Goal: Task Accomplishment & Management: Use online tool/utility

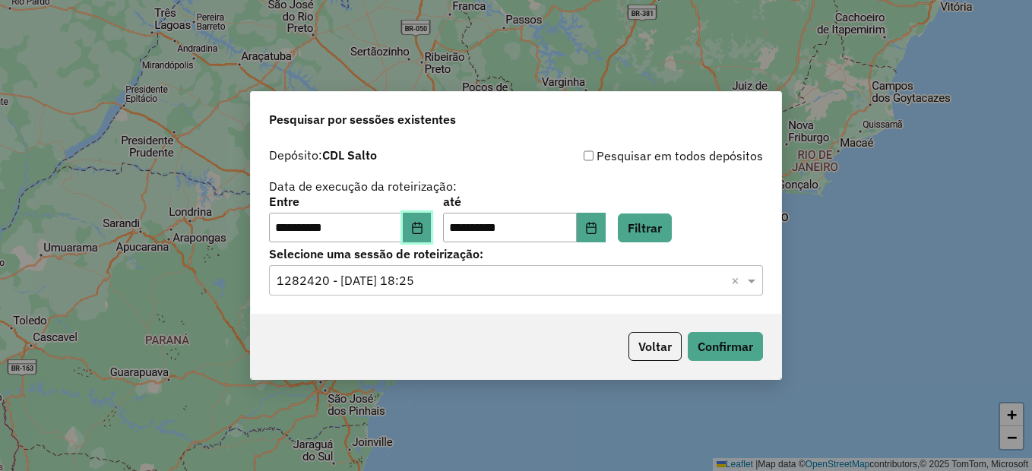
click at [432, 228] on button "Choose Date" at bounding box center [417, 228] width 29 height 30
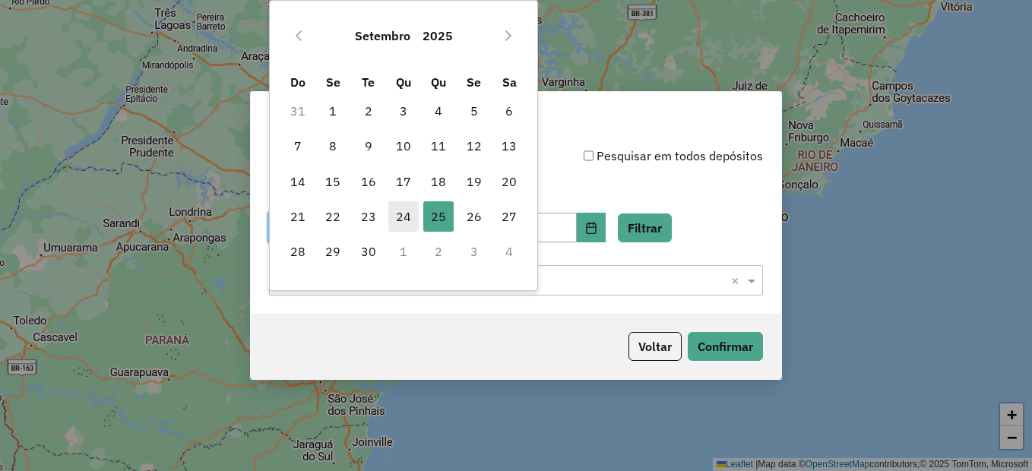
click at [403, 219] on span "24" at bounding box center [403, 216] width 30 height 30
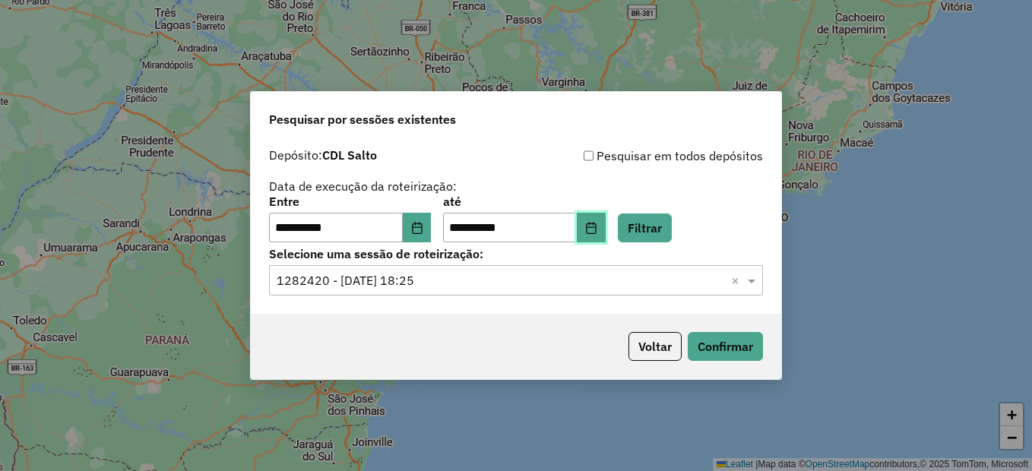
click at [597, 230] on icon "Choose Date" at bounding box center [591, 228] width 12 height 12
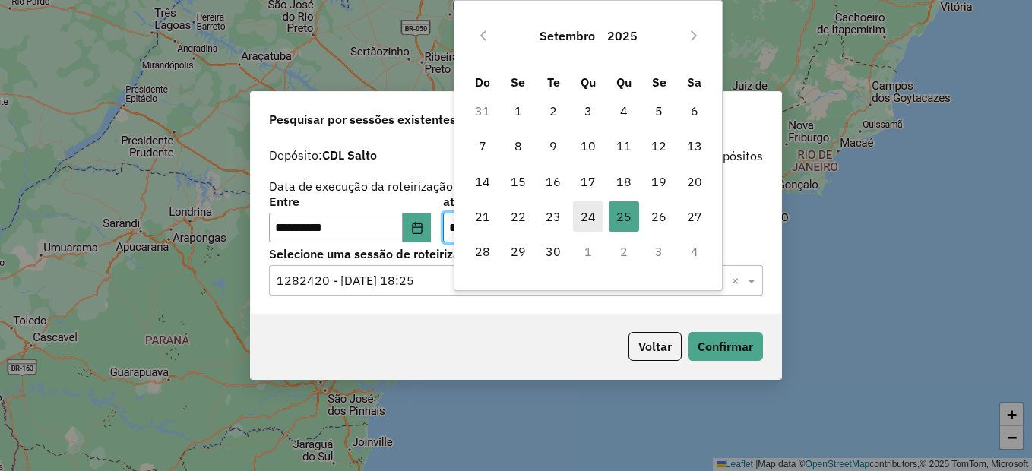
click at [592, 210] on span "24" at bounding box center [588, 216] width 30 height 30
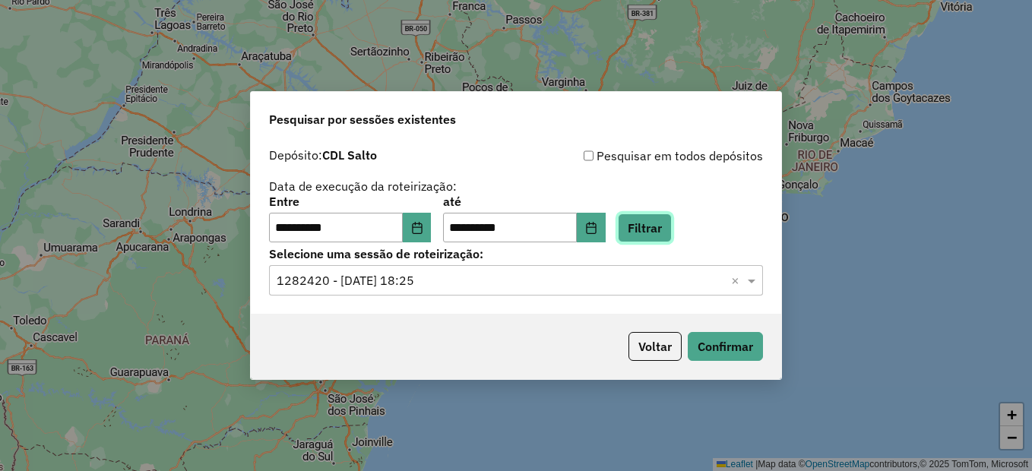
click at [640, 218] on button "Filtrar" at bounding box center [645, 228] width 54 height 29
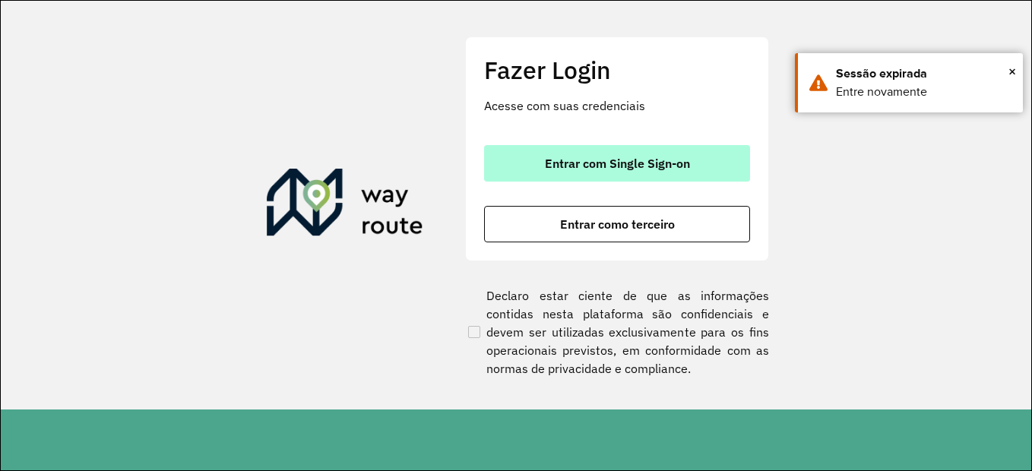
click at [643, 152] on button "Entrar com Single Sign-on" at bounding box center [617, 163] width 266 height 36
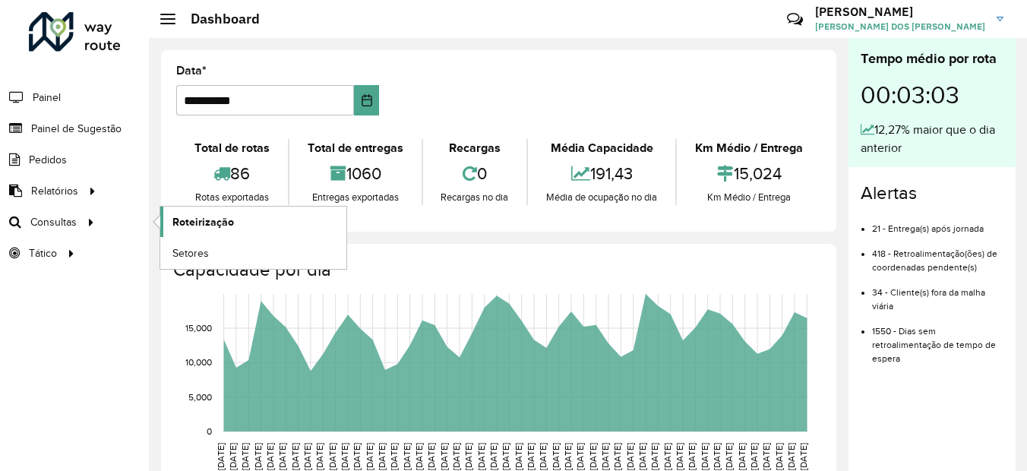
click at [201, 229] on span "Roteirização" at bounding box center [203, 222] width 62 height 16
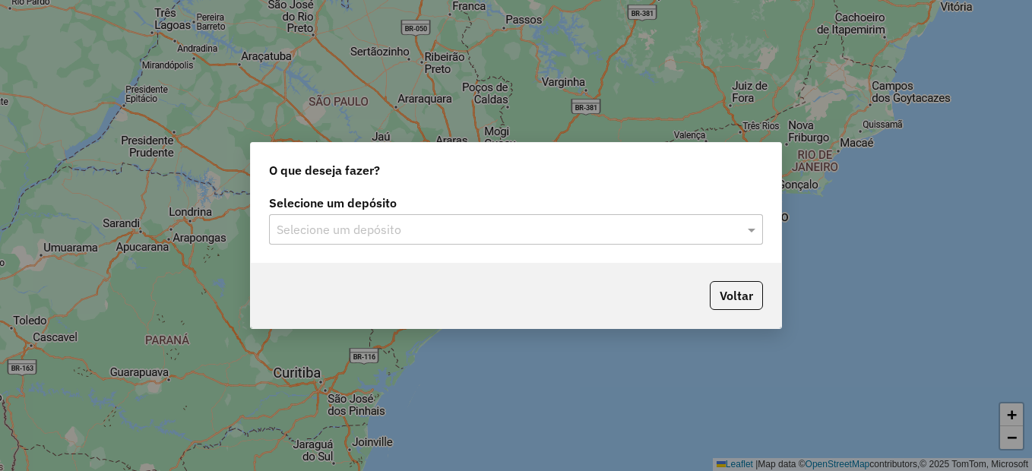
click at [578, 249] on div "Selecione um depósito Selecione um depósito" at bounding box center [516, 226] width 530 height 71
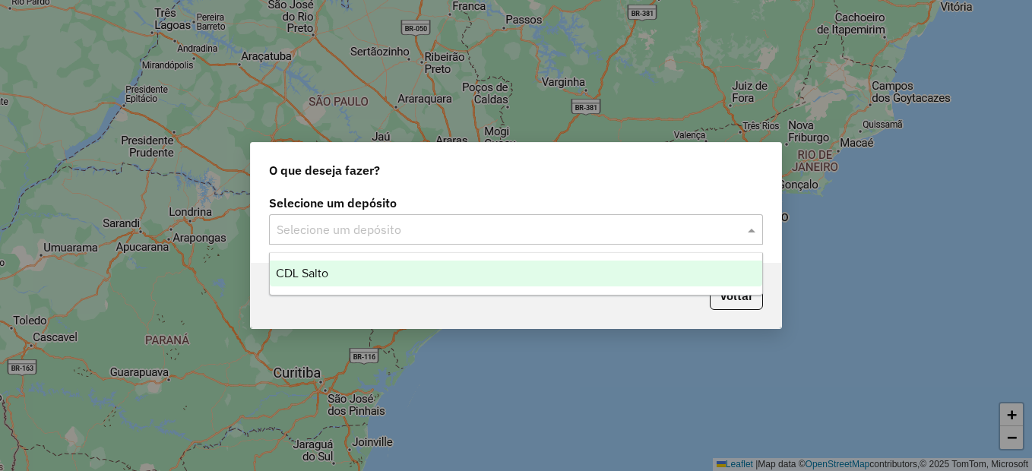
click at [567, 236] on input "text" at bounding box center [501, 230] width 448 height 18
click at [381, 270] on div "CDL Salto" at bounding box center [516, 274] width 492 height 26
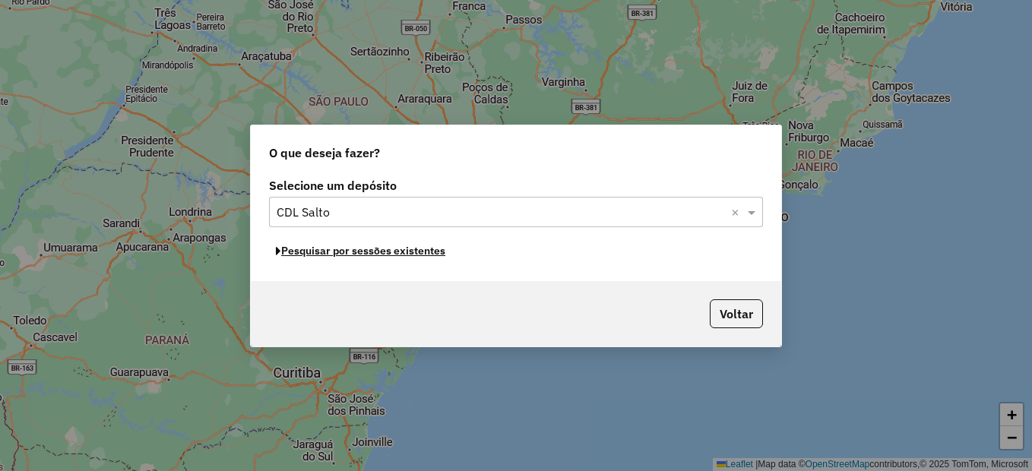
click at [392, 261] on button "Pesquisar por sessões existentes" at bounding box center [360, 251] width 183 height 24
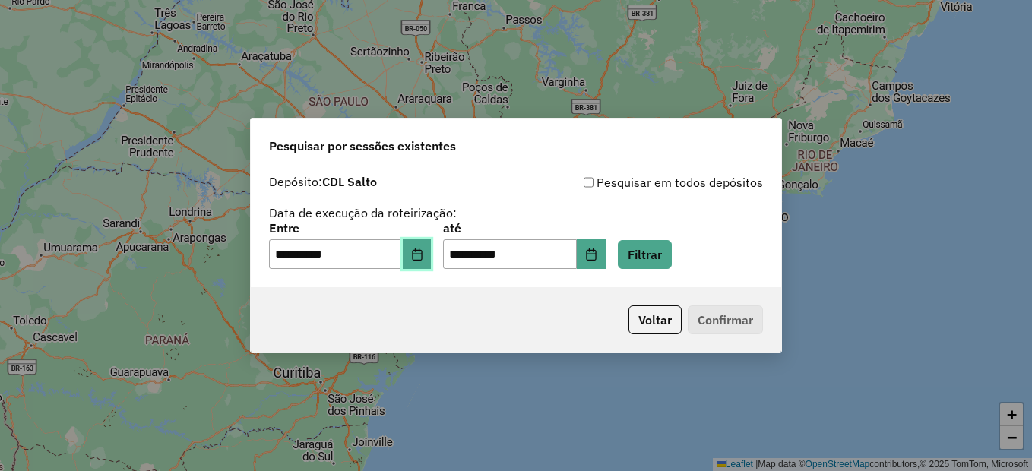
click at [423, 251] on icon "Choose Date" at bounding box center [417, 254] width 12 height 12
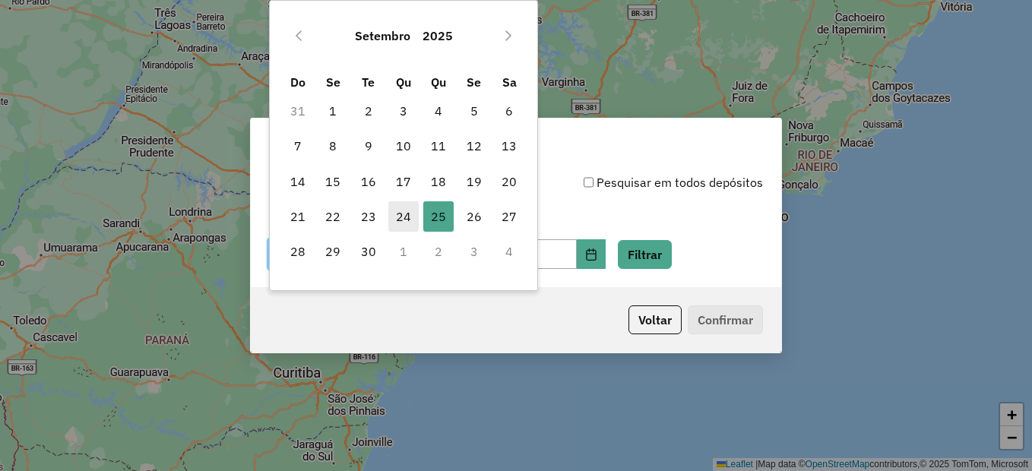
click at [413, 210] on span "24" at bounding box center [403, 216] width 30 height 30
type input "**********"
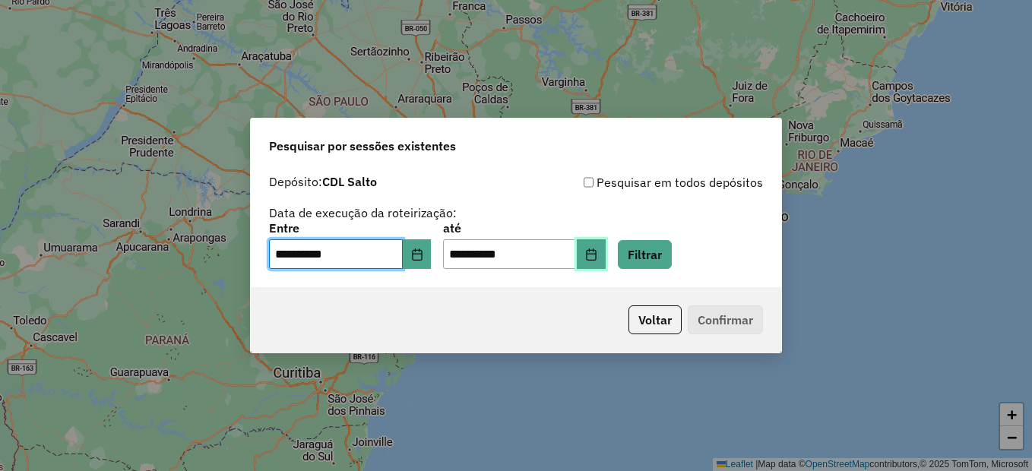
click at [603, 251] on button "Choose Date" at bounding box center [591, 254] width 29 height 30
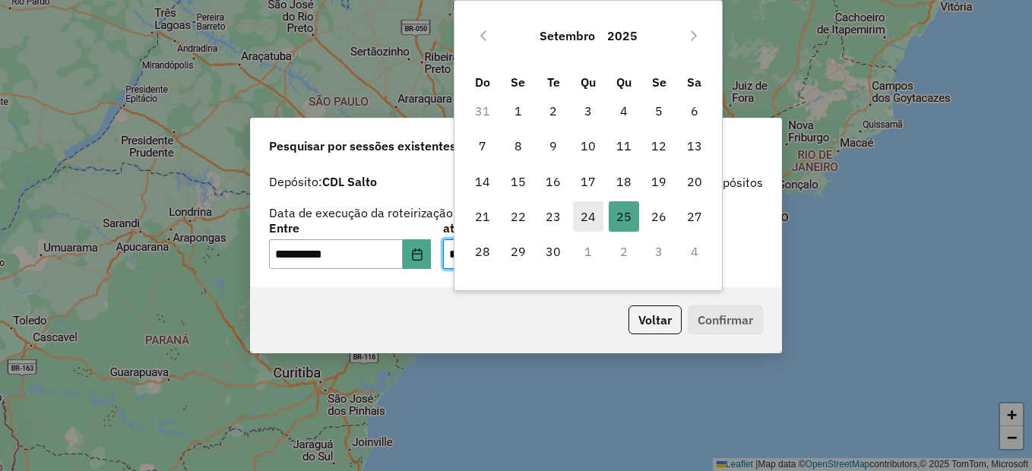
click at [587, 210] on span "24" at bounding box center [588, 216] width 30 height 30
type input "**********"
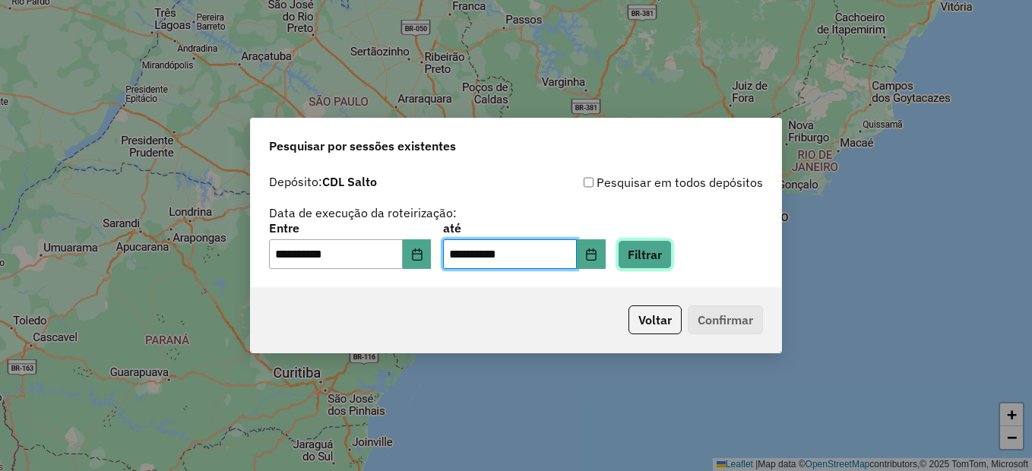
click at [672, 255] on button "Filtrar" at bounding box center [645, 254] width 54 height 29
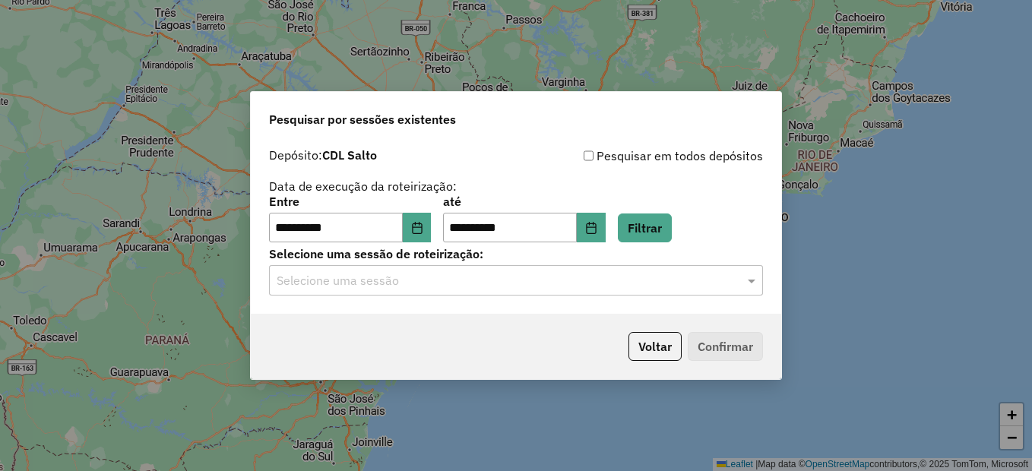
click at [498, 292] on div "Selecione uma sessão" at bounding box center [516, 280] width 494 height 30
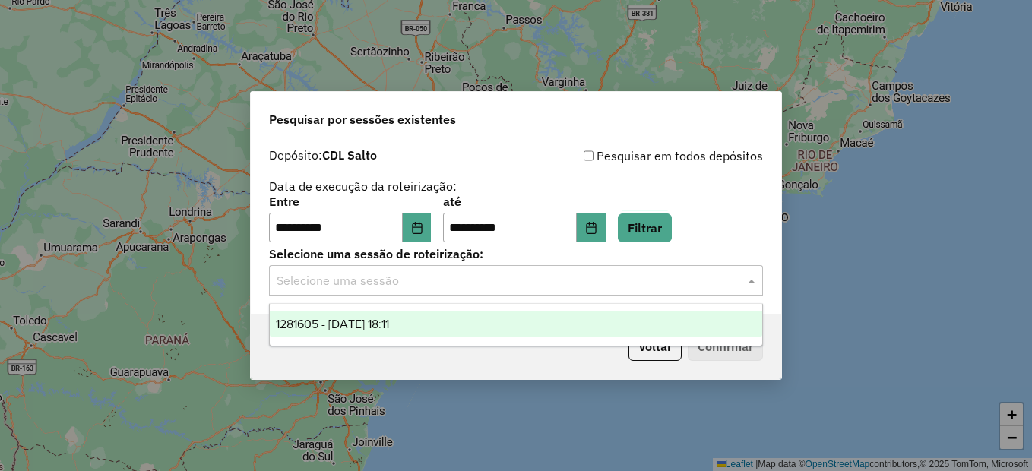
click at [389, 320] on span "1281605 - 24/09/2025 18:11" at bounding box center [332, 324] width 113 height 13
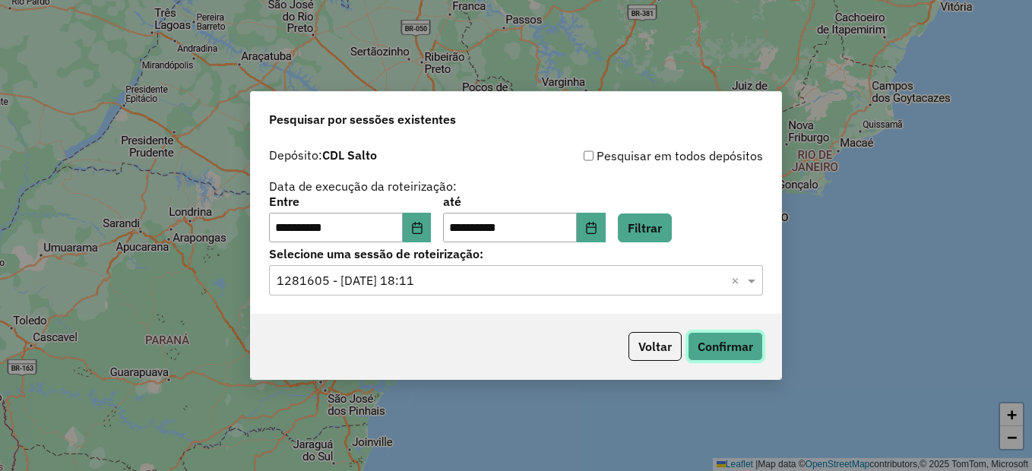
click at [739, 344] on button "Confirmar" at bounding box center [725, 346] width 75 height 29
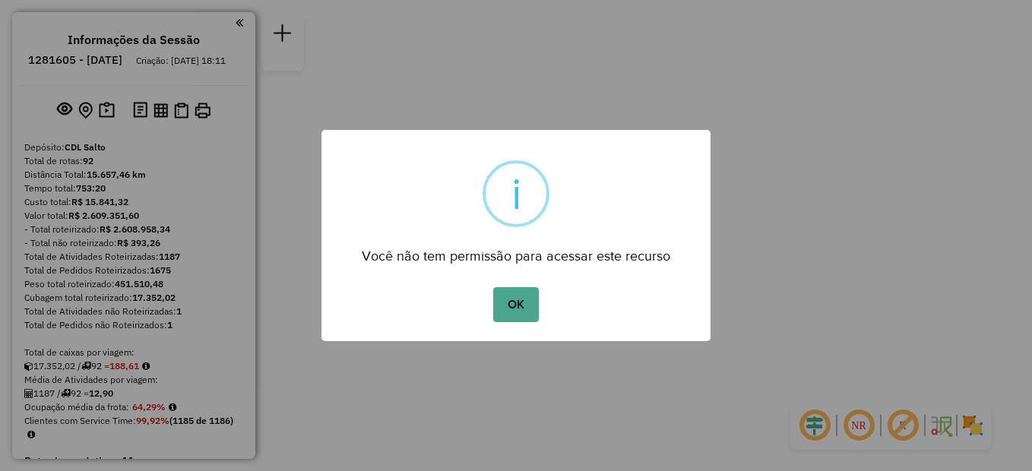
click at [519, 309] on button "OK" at bounding box center [515, 304] width 45 height 35
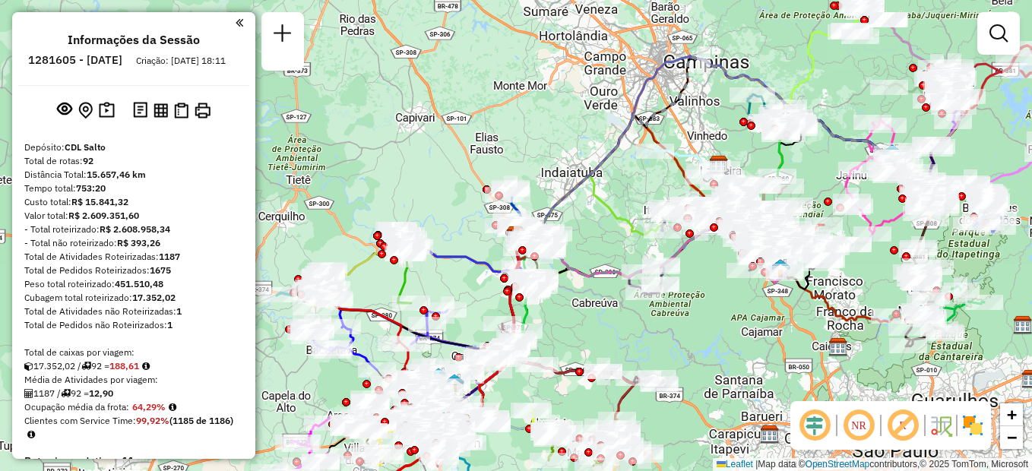
click at [991, 43] on link at bounding box center [998, 33] width 30 height 30
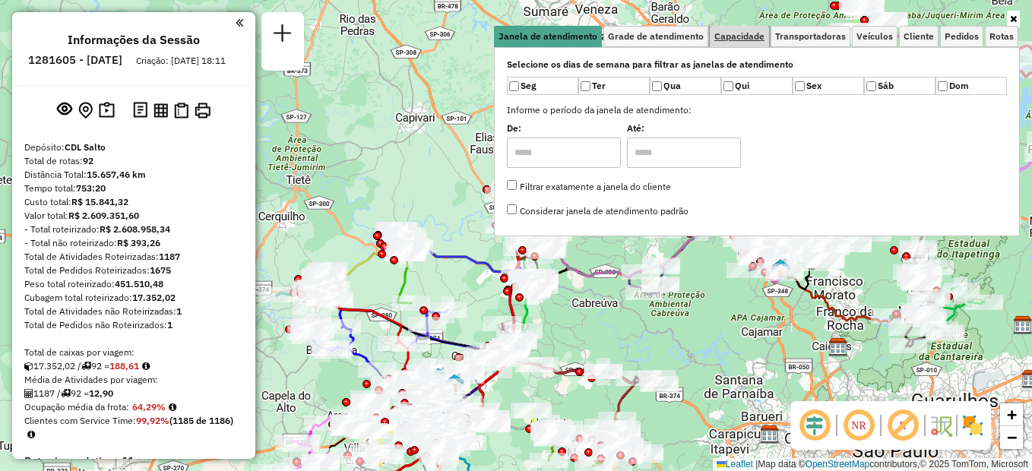
click at [735, 42] on link "Capacidade" at bounding box center [739, 36] width 59 height 21
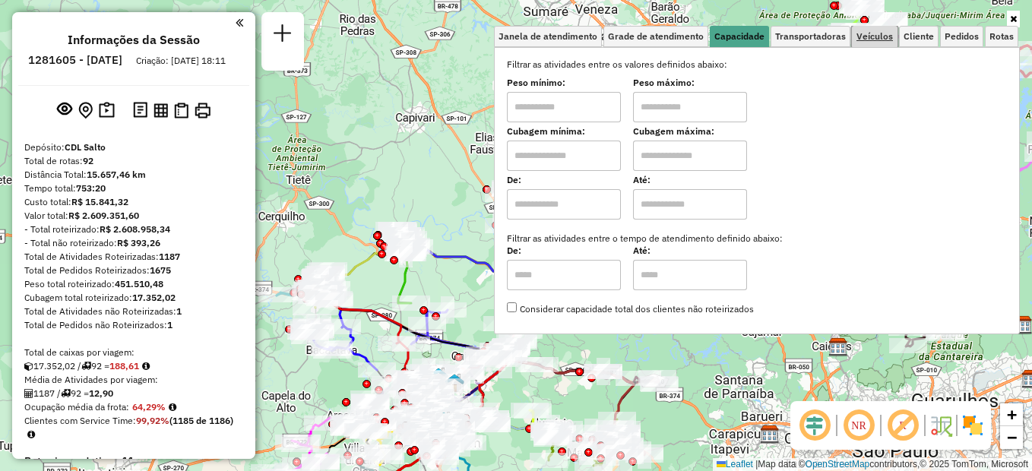
click at [865, 38] on span "Veículos" at bounding box center [874, 36] width 36 height 9
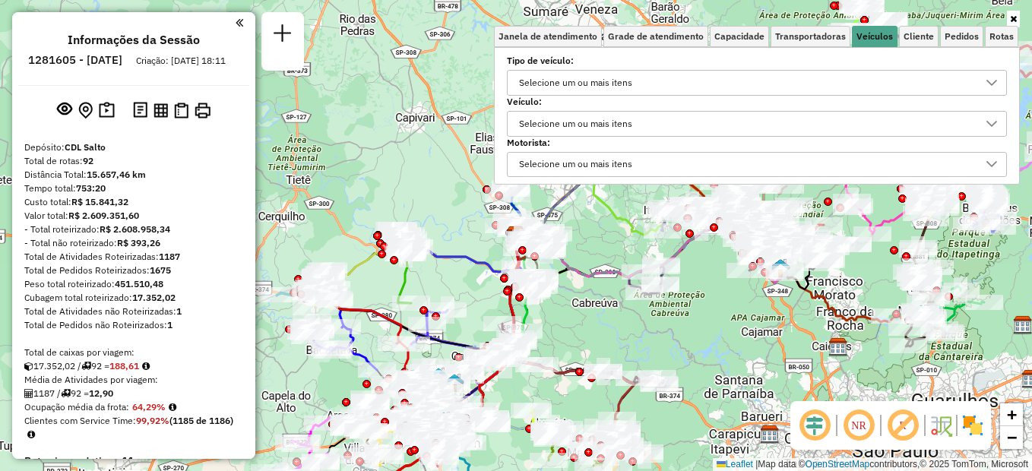
click at [590, 112] on div "Selecione um ou mais itens" at bounding box center [576, 124] width 124 height 24
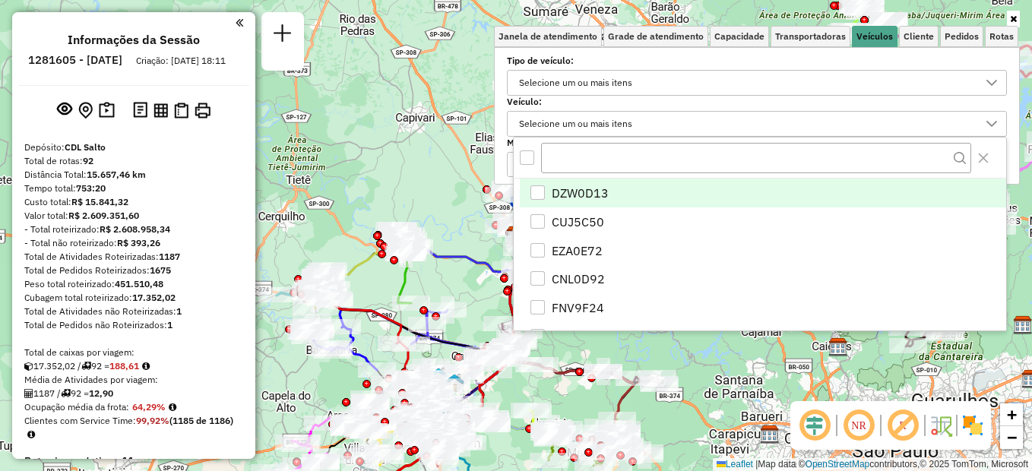
scroll to position [9, 52]
click at [586, 125] on div "Selecione um ou mais itens" at bounding box center [576, 124] width 124 height 24
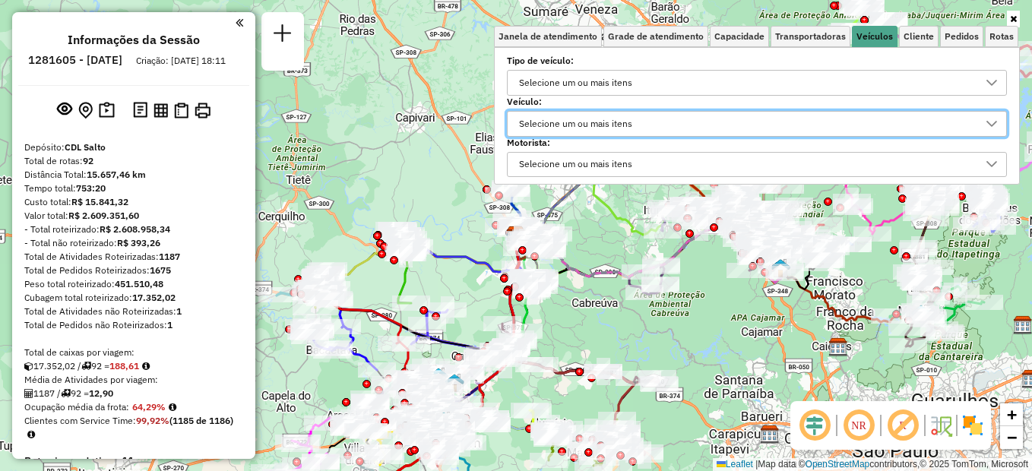
click at [586, 125] on div "Selecione um ou mais itens" at bounding box center [576, 124] width 124 height 24
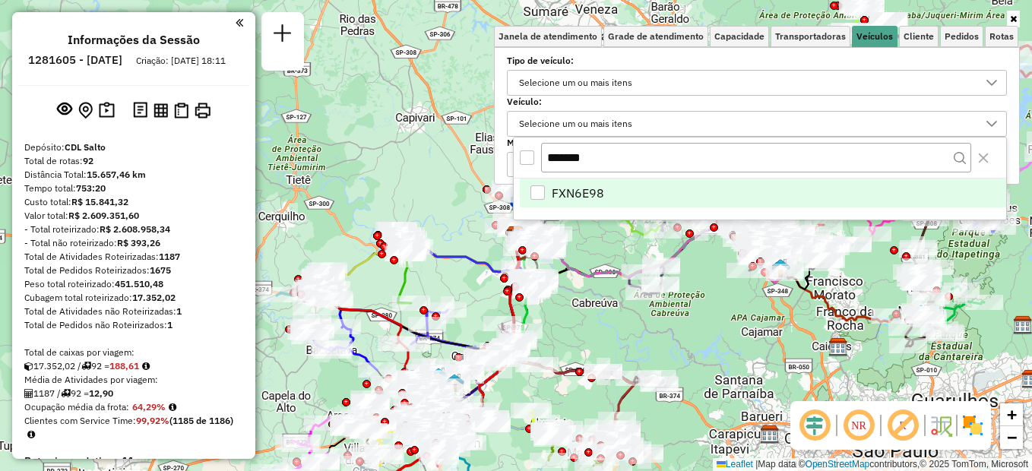
type input "*******"
click at [543, 196] on div "FXN6E98" at bounding box center [537, 192] width 14 height 14
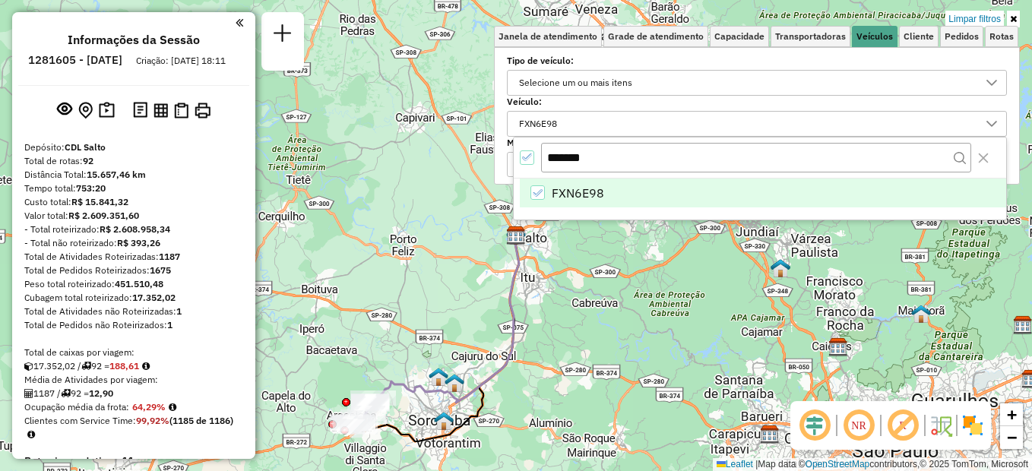
click at [1012, 18] on icon at bounding box center [1013, 18] width 7 height 9
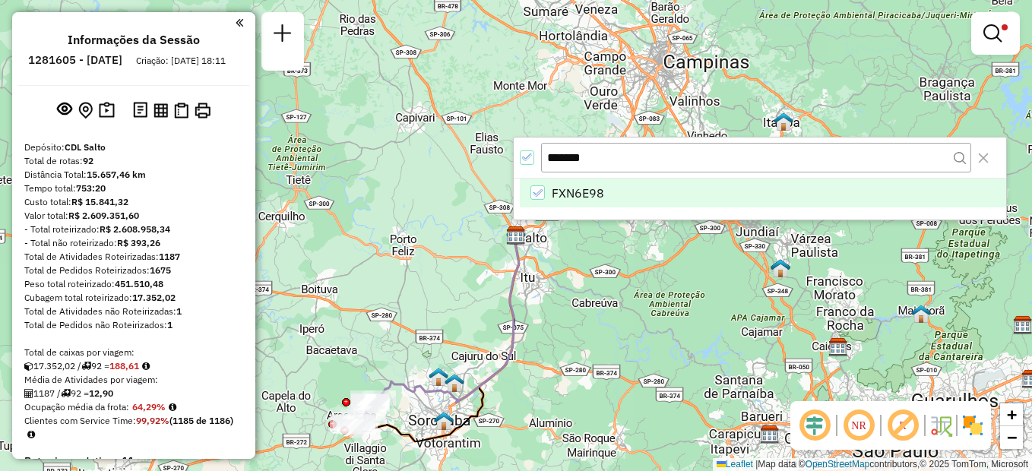
click at [586, 281] on div "Limpar filtros Janela de atendimento Grade de atendimento Capacidade Transporta…" at bounding box center [516, 235] width 1032 height 471
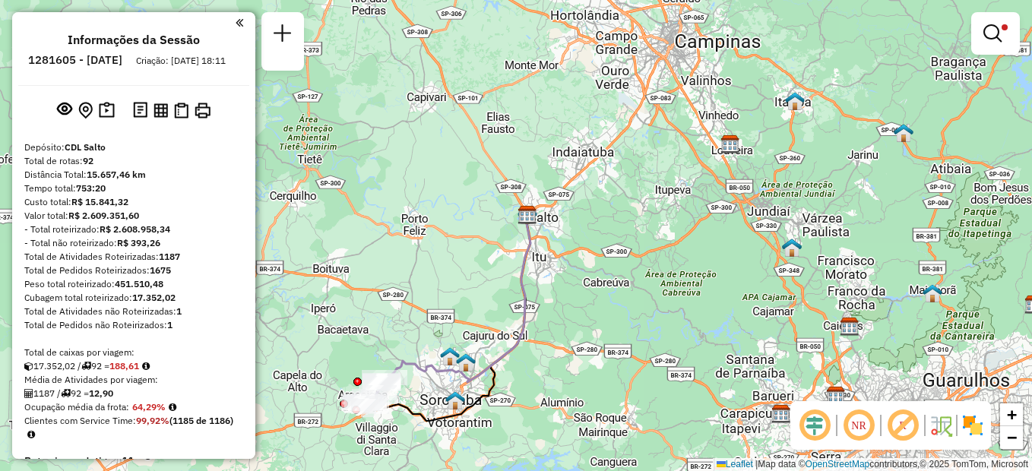
drag, startPoint x: 565, startPoint y: 288, endPoint x: 576, endPoint y: 267, distance: 23.5
click at [576, 267] on div "Limpar filtros Janela de atendimento Grade de atendimento Capacidade Transporta…" at bounding box center [516, 235] width 1032 height 471
click at [499, 356] on icon at bounding box center [458, 296] width 148 height 172
select select "**********"
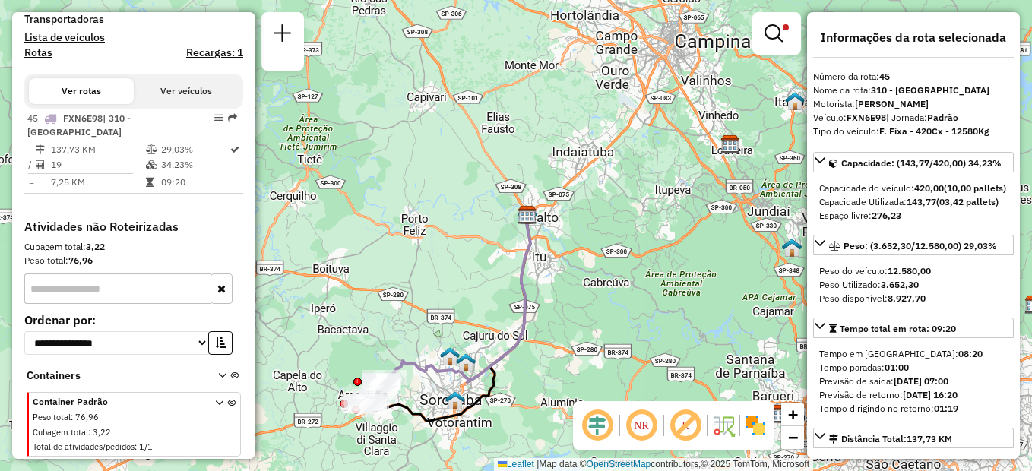
scroll to position [76, 0]
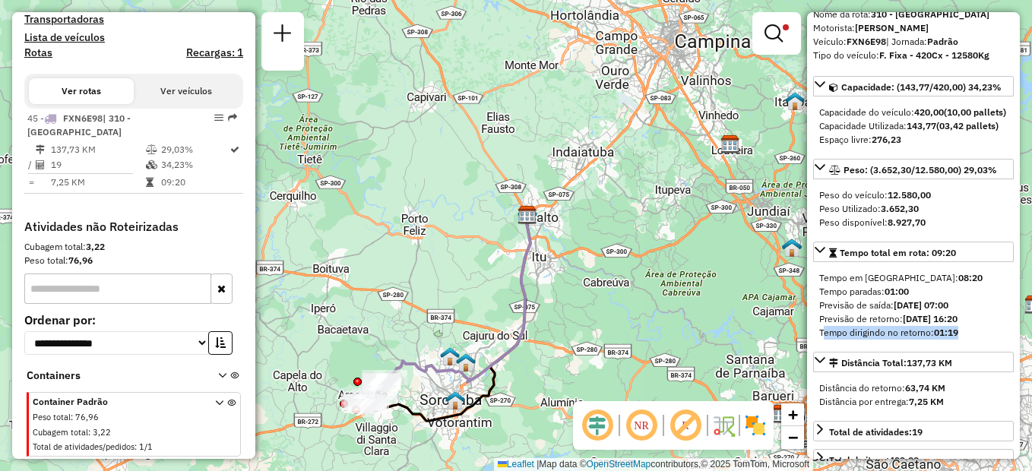
drag, startPoint x: 959, startPoint y: 362, endPoint x: 820, endPoint y: 362, distance: 139.1
click at [820, 340] on div "Tempo dirigindo no retorno: 01:19" at bounding box center [913, 333] width 188 height 14
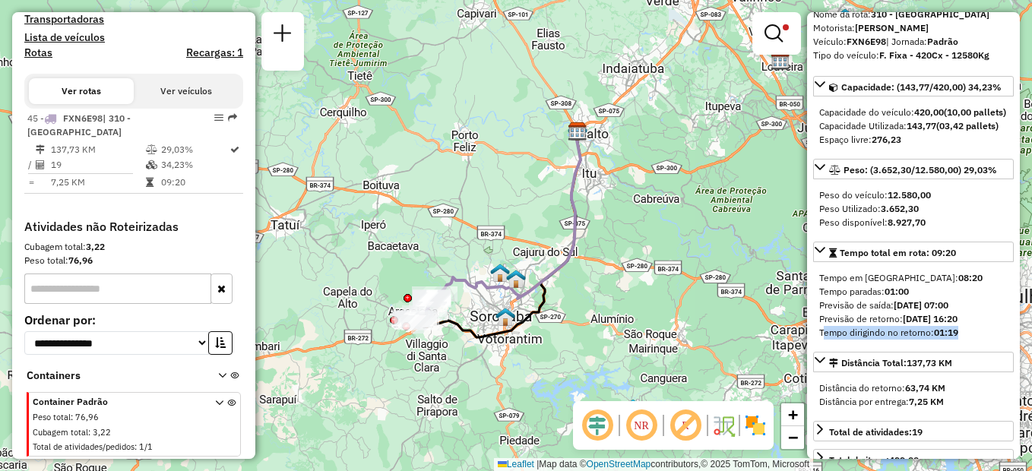
drag, startPoint x: 620, startPoint y: 309, endPoint x: 647, endPoint y: 261, distance: 55.1
click at [647, 261] on div "Limpar filtros Janela de atendimento Grade de atendimento Capacidade Transporta…" at bounding box center [516, 235] width 1032 height 471
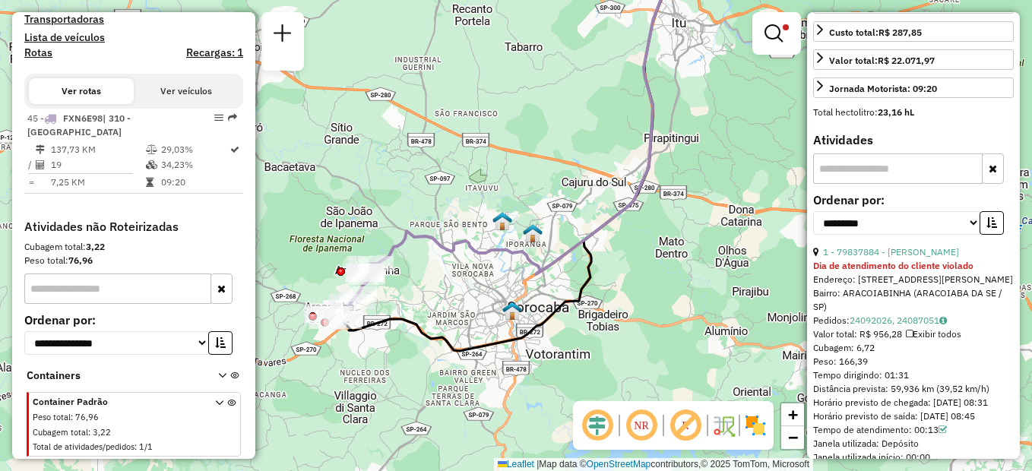
scroll to position [608, 0]
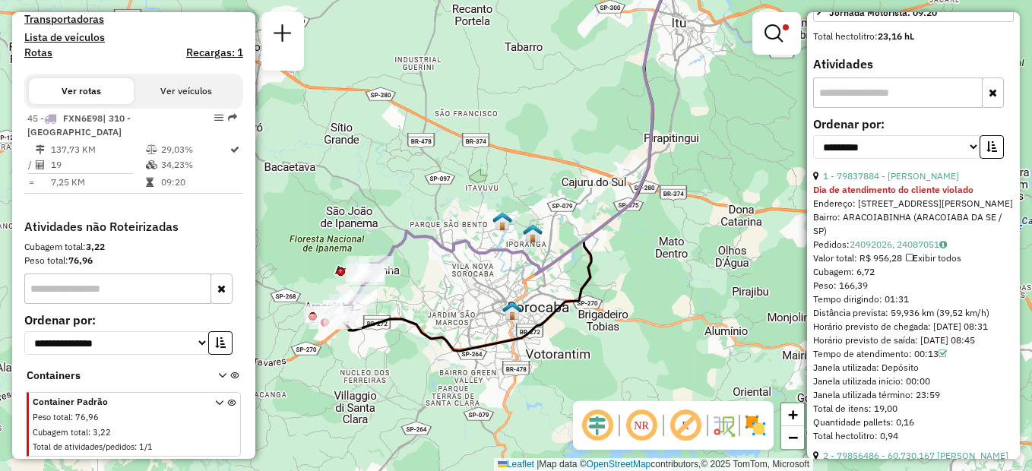
drag, startPoint x: 909, startPoint y: 337, endPoint x: 809, endPoint y: 342, distance: 100.4
click at [809, 342] on div "Informações da rota selecionada Número da rota: 45 Nome da rota: 310 - Capela d…" at bounding box center [913, 235] width 213 height 447
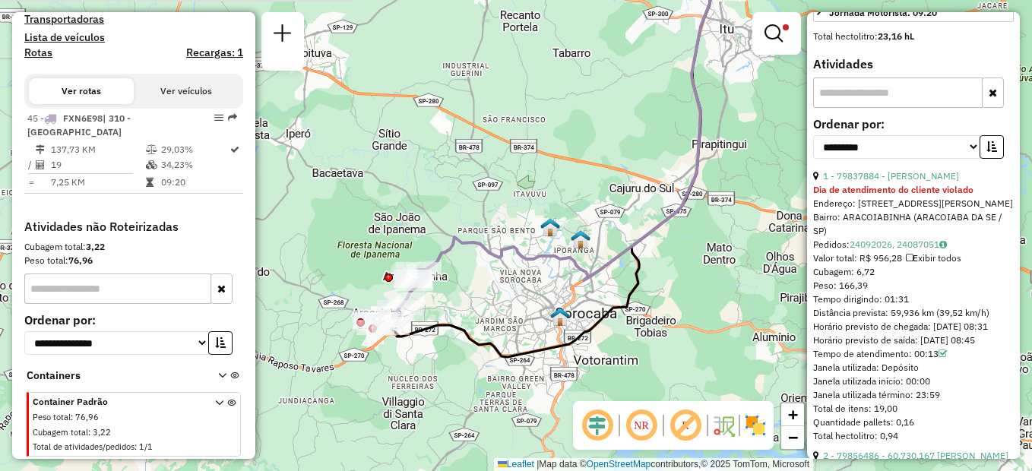
drag, startPoint x: 482, startPoint y: 305, endPoint x: 517, endPoint y: 312, distance: 36.2
click at [517, 312] on div "Limpar filtros Janela de atendimento Grade de atendimento Capacidade Transporta…" at bounding box center [516, 235] width 1032 height 471
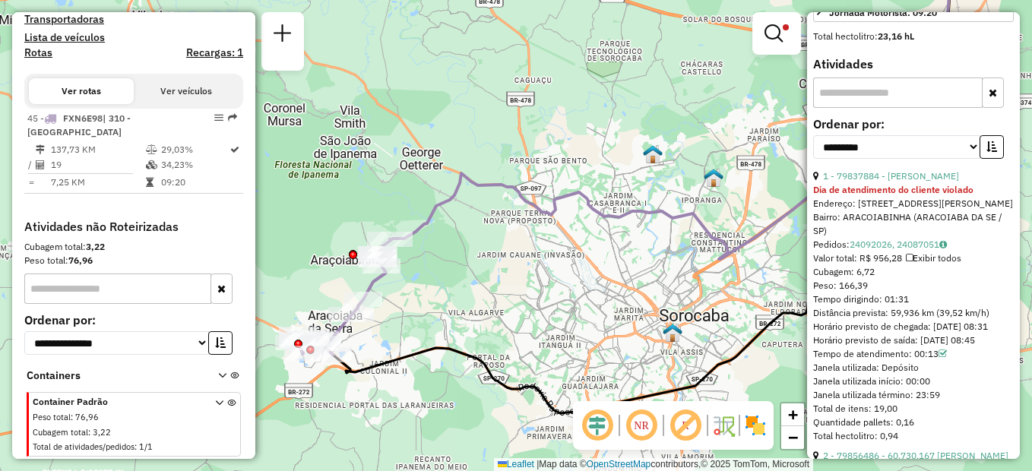
drag, startPoint x: 416, startPoint y: 284, endPoint x: 457, endPoint y: 298, distance: 43.3
click at [460, 305] on div "Limpar filtros Janela de atendimento Grade de atendimento Capacidade Transporta…" at bounding box center [516, 235] width 1032 height 471
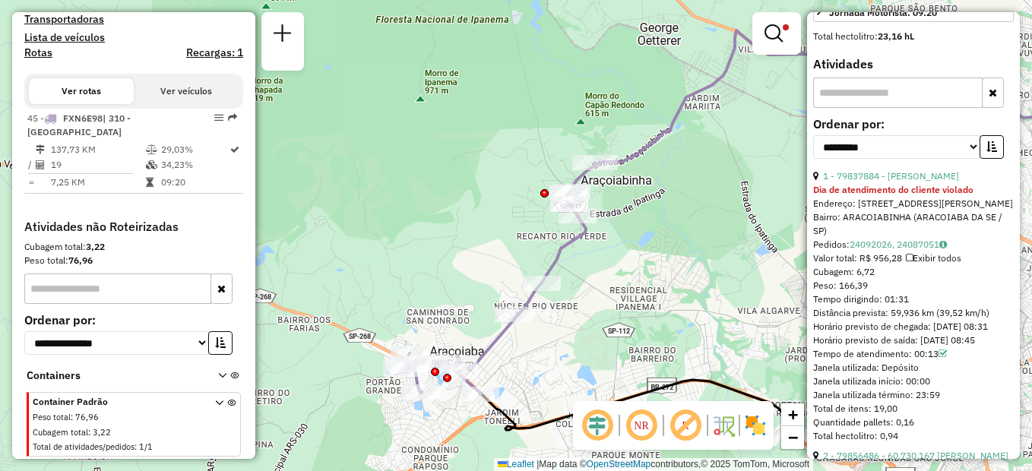
drag, startPoint x: 505, startPoint y: 323, endPoint x: 675, endPoint y: 252, distance: 183.9
click at [675, 252] on div "Limpar filtros Janela de atendimento Grade de atendimento Capacidade Transporta…" at bounding box center [516, 235] width 1032 height 471
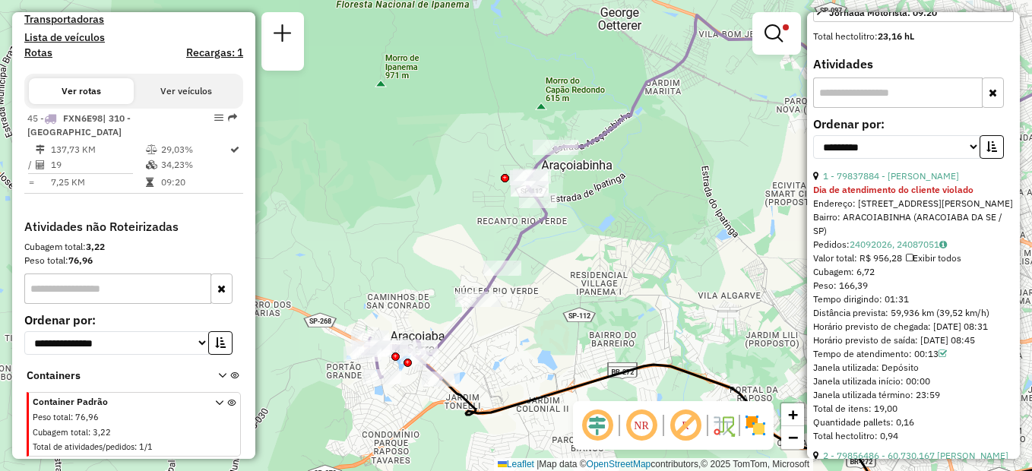
drag, startPoint x: 682, startPoint y: 289, endPoint x: 642, endPoint y: 274, distance: 42.3
click at [642, 274] on div "Limpar filtros Janela de atendimento Grade de atendimento Capacidade Transporta…" at bounding box center [516, 235] width 1032 height 471
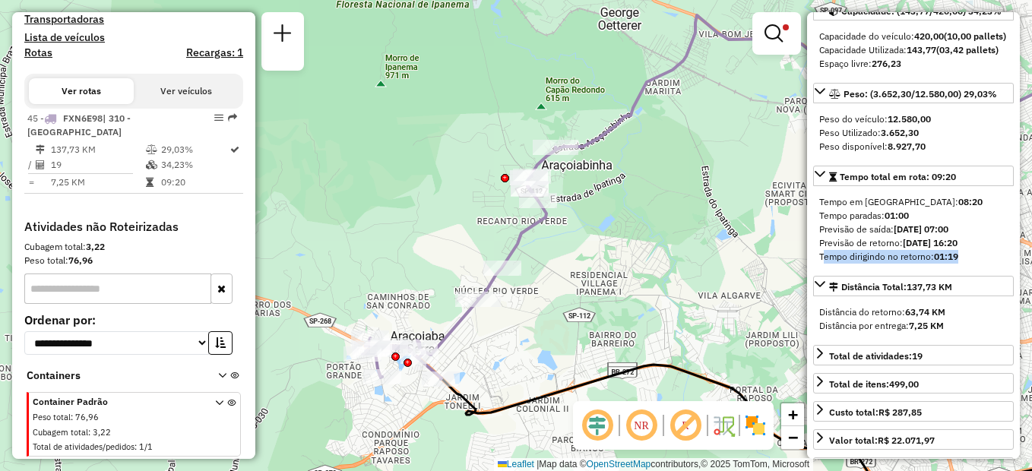
scroll to position [0, 0]
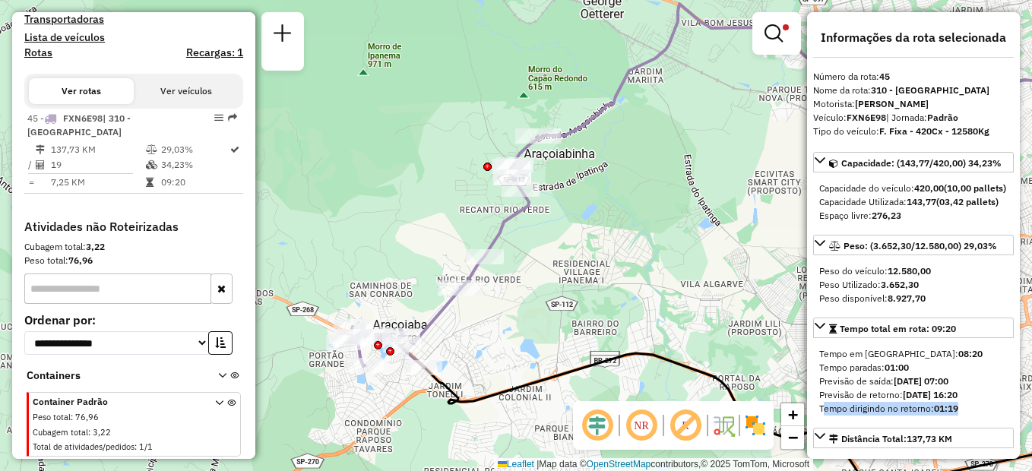
drag, startPoint x: 671, startPoint y: 198, endPoint x: 661, endPoint y: 191, distance: 12.0
click at [661, 191] on div "Limpar filtros Janela de atendimento Grade de atendimento Capacidade Transporta…" at bounding box center [516, 235] width 1032 height 471
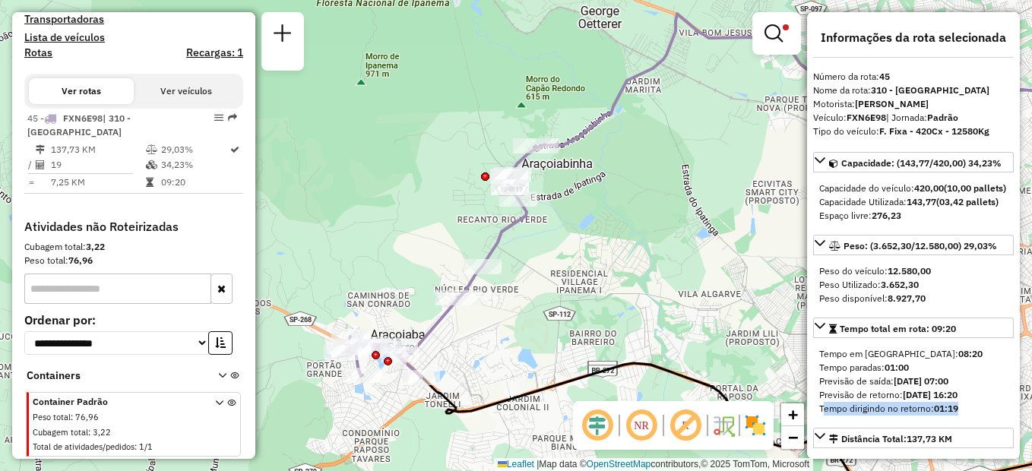
drag, startPoint x: 633, startPoint y: 178, endPoint x: 634, endPoint y: 188, distance: 10.7
click at [634, 188] on div "Limpar filtros Janela de atendimento Grade de atendimento Capacidade Transporta…" at bounding box center [516, 235] width 1032 height 471
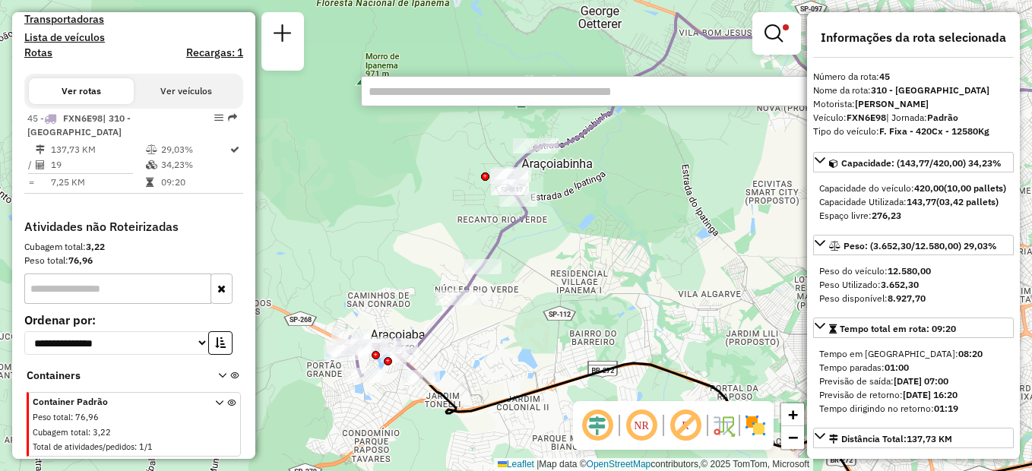
paste input "*****"
type input "*****"
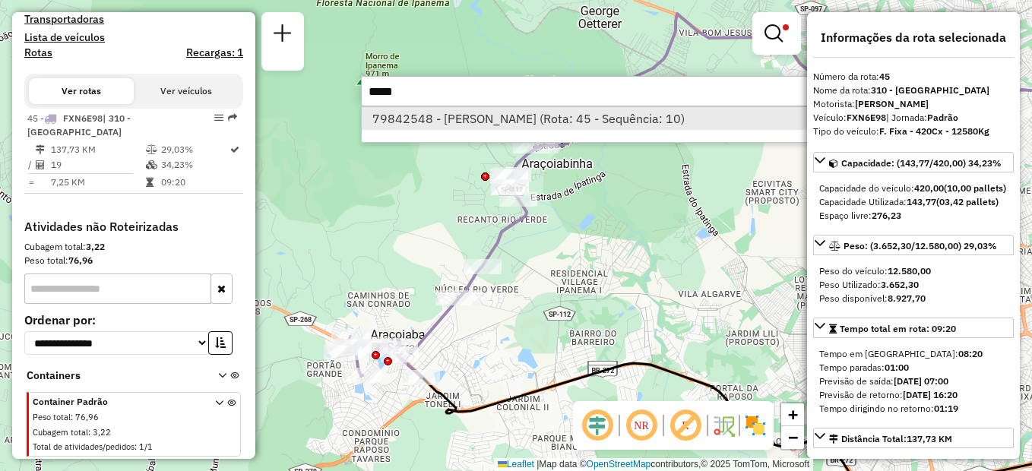
click at [495, 125] on li "79842548 - torra preco (Rota: 45 - Sequência: 10)" at bounding box center [589, 118] width 454 height 23
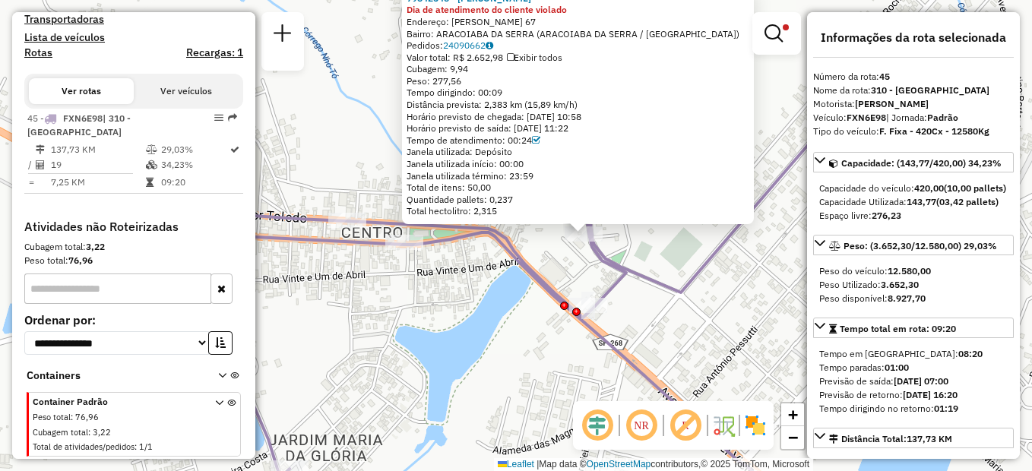
drag, startPoint x: 567, startPoint y: 198, endPoint x: 628, endPoint y: 325, distance: 141.0
click at [628, 325] on div "79842548 - torra preco Dia de atendimento do cliente violado Endereço: ANGELO P…" at bounding box center [516, 235] width 1032 height 471
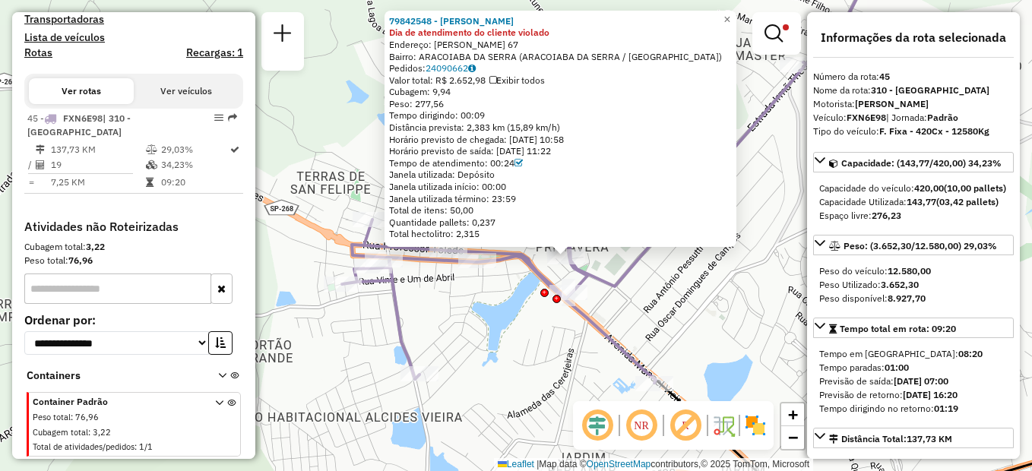
drag, startPoint x: 749, startPoint y: 283, endPoint x: 626, endPoint y: 233, distance: 133.2
click at [722, 282] on div "79842548 - torra preco Dia de atendimento do cliente violado Endereço: ANGELO P…" at bounding box center [516, 235] width 1032 height 471
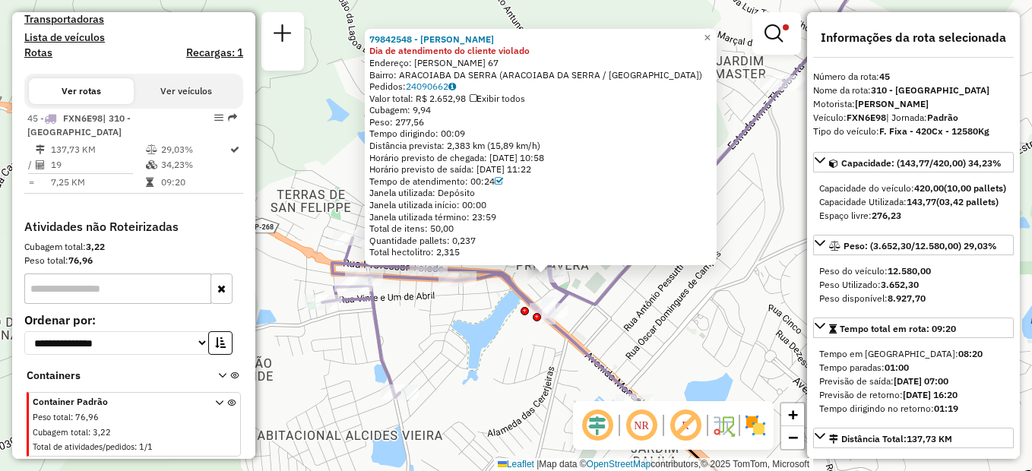
drag, startPoint x: 476, startPoint y: 318, endPoint x: 491, endPoint y: 290, distance: 31.6
click at [477, 306] on div "79842548 - torra preco Dia de atendimento do cliente violado Endereço: ANGELO P…" at bounding box center [516, 235] width 1032 height 471
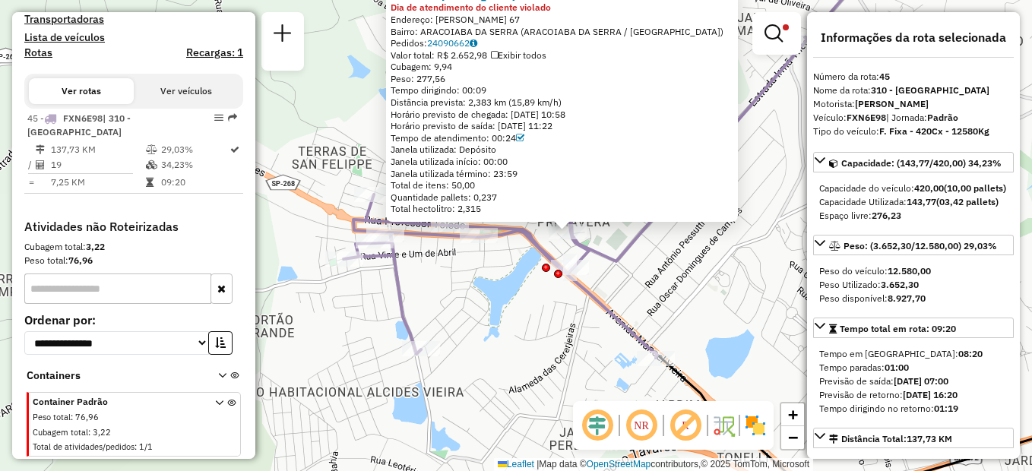
drag, startPoint x: 726, startPoint y: 70, endPoint x: 704, endPoint y: 119, distance: 53.7
click at [704, 119] on div "79842548 - torra preco Dia de atendimento do cliente violado Endereço: ANGELO P…" at bounding box center [562, 102] width 343 height 225
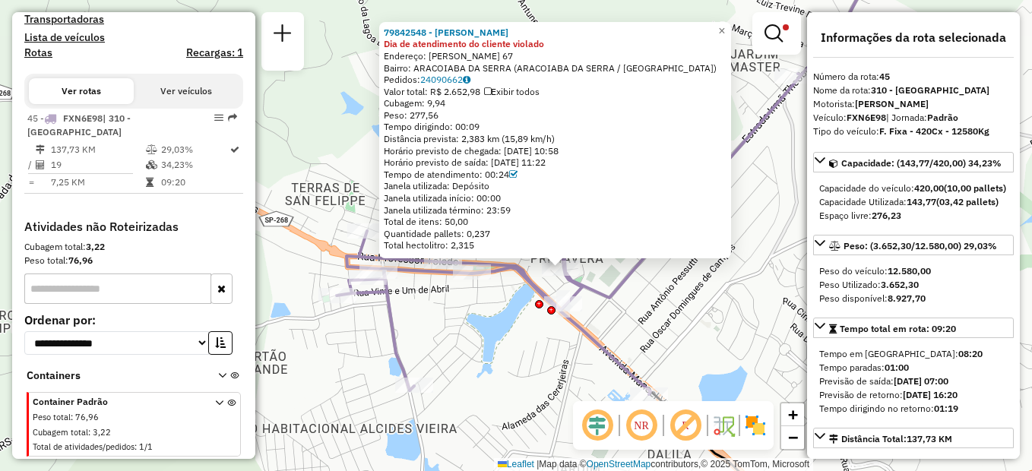
drag, startPoint x: 704, startPoint y: 119, endPoint x: 742, endPoint y: 149, distance: 49.3
click at [742, 149] on icon at bounding box center [600, 191] width 527 height 405
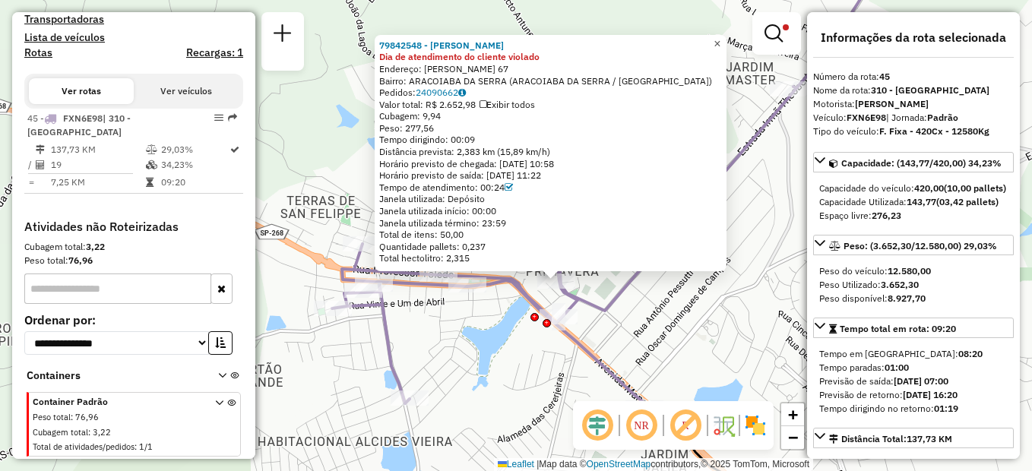
click at [720, 39] on span "×" at bounding box center [717, 43] width 7 height 13
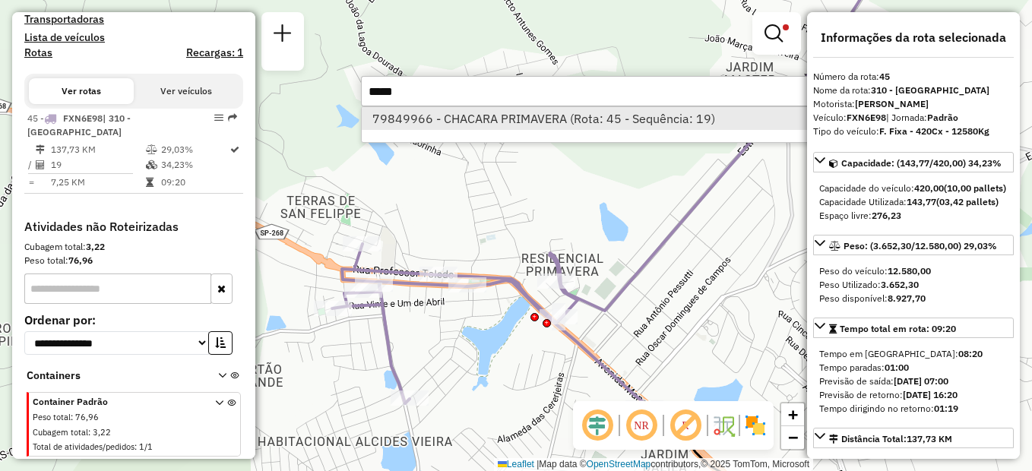
click at [435, 123] on li "79849966 - CHACARA PRIMAVERA (Rota: 45 - Sequência: 19)" at bounding box center [589, 118] width 454 height 23
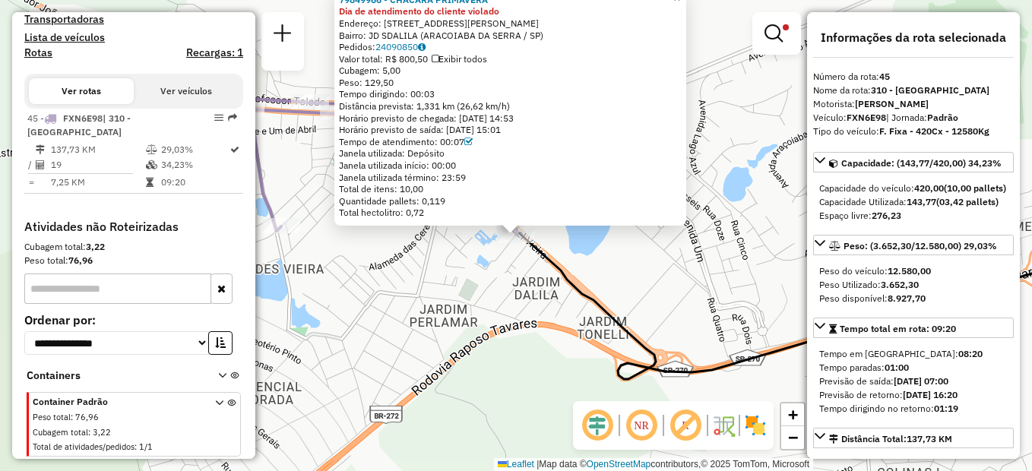
click at [566, 276] on icon at bounding box center [825, 305] width 619 height 147
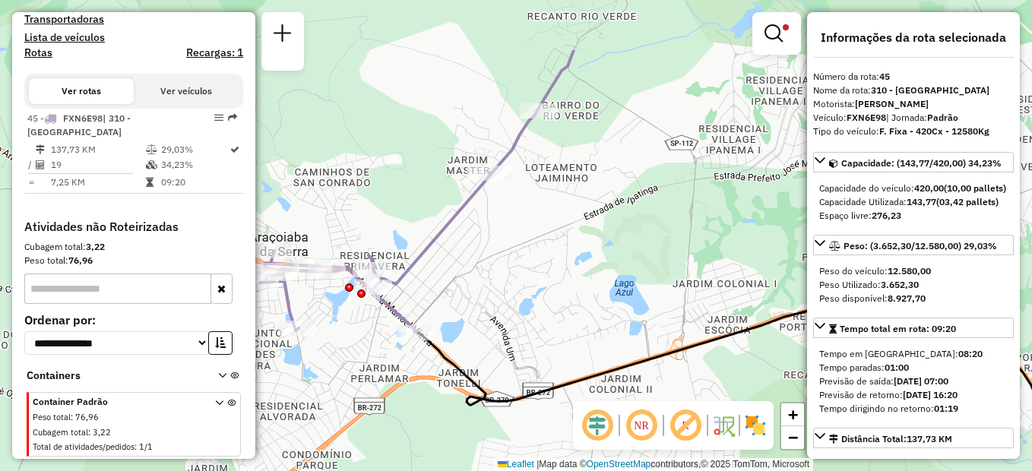
drag, startPoint x: 576, startPoint y: 191, endPoint x: 470, endPoint y: 290, distance: 145.1
click at [471, 290] on div "Limpar filtros Janela de atendimento Grade de atendimento Capacidade Transporta…" at bounding box center [516, 235] width 1032 height 471
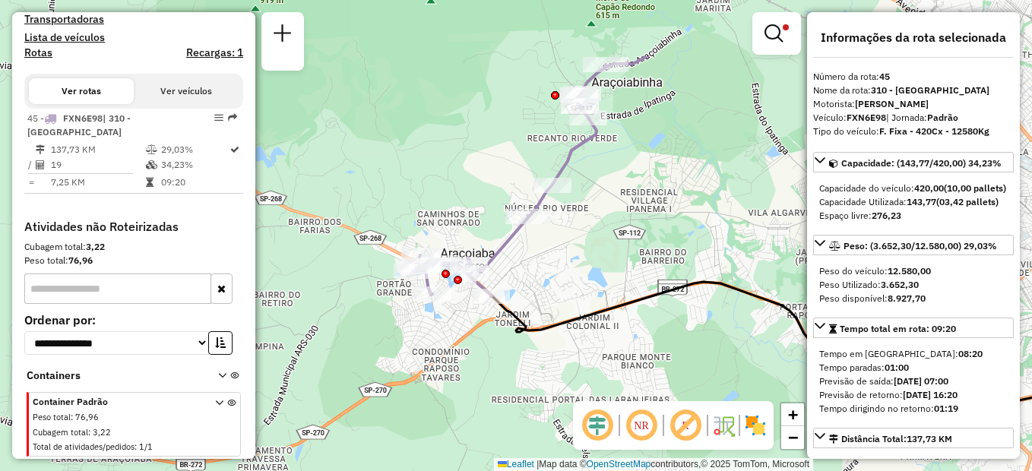
drag, startPoint x: 606, startPoint y: 93, endPoint x: 591, endPoint y: 170, distance: 78.1
click at [591, 170] on div "Limpar filtros Janela de atendimento Grade de atendimento Capacidade Transporta…" at bounding box center [516, 235] width 1032 height 471
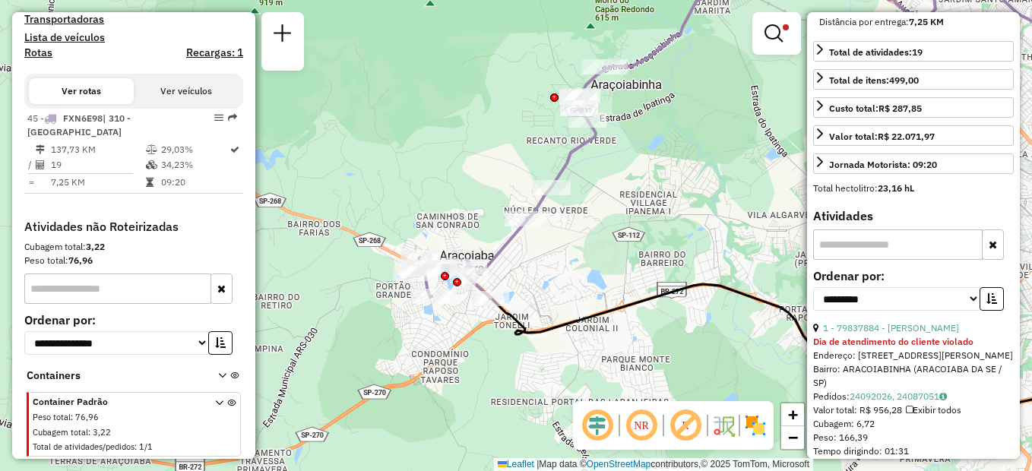
scroll to position [684, 0]
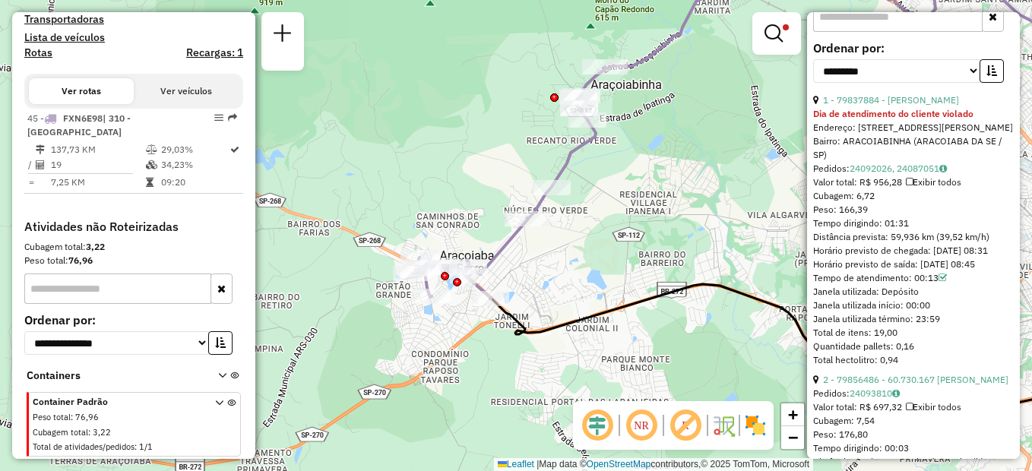
drag, startPoint x: 911, startPoint y: 258, endPoint x: 808, endPoint y: 269, distance: 103.9
click at [808, 269] on div "Informações da rota selecionada Número da rota: 45 Nome da rota: 310 - Capela d…" at bounding box center [913, 235] width 213 height 447
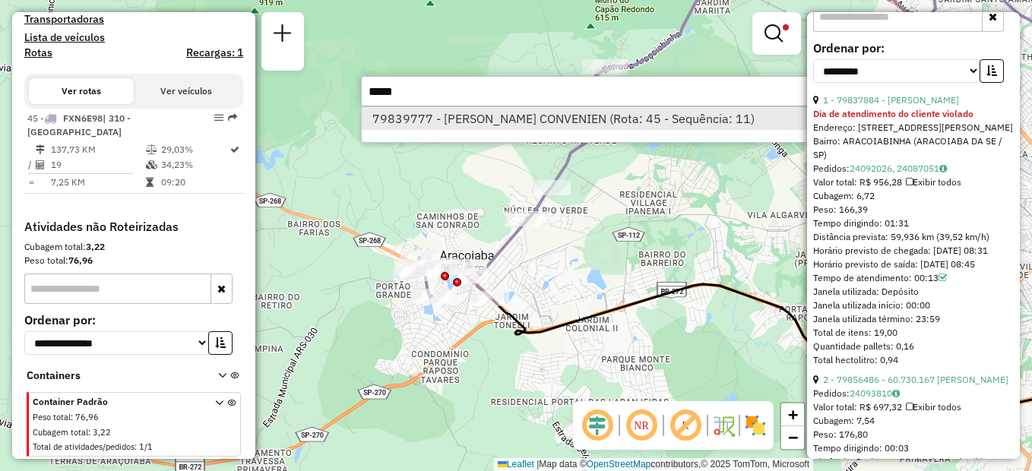
type input "*****"
click at [435, 119] on li "79839777 - VALDEMARIN CONVENIEN (Rota: 45 - Sequência: 11)" at bounding box center [589, 118] width 454 height 23
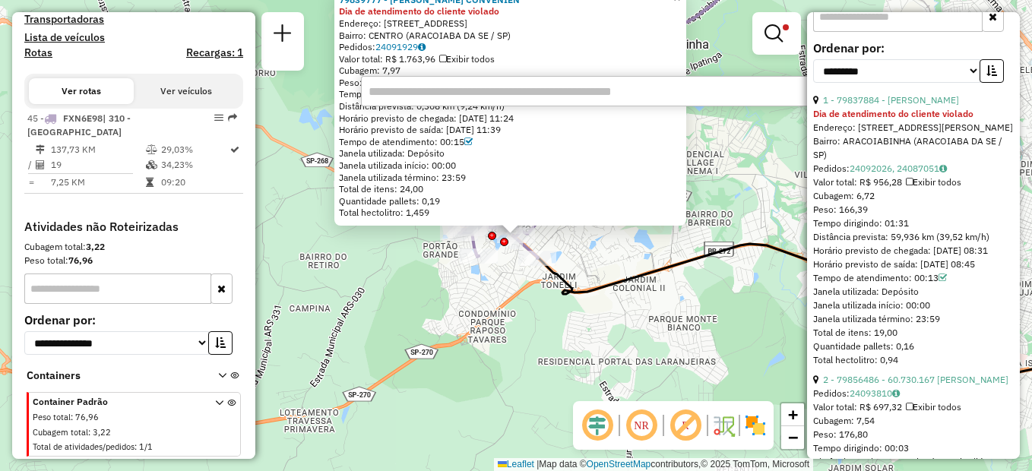
type input "*****"
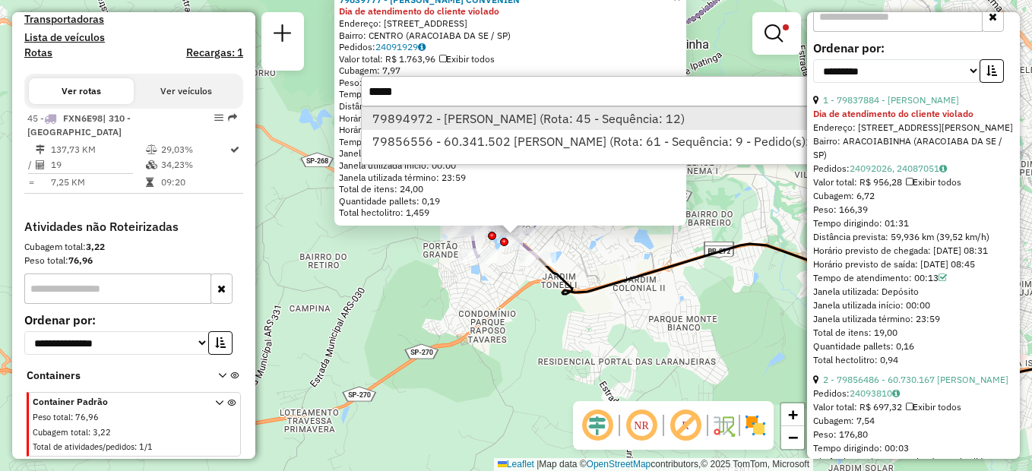
click at [485, 122] on li "79894972 - ARIANA DOS SANTOS (Rota: 45 - Sequência: 12)" at bounding box center [624, 118] width 525 height 23
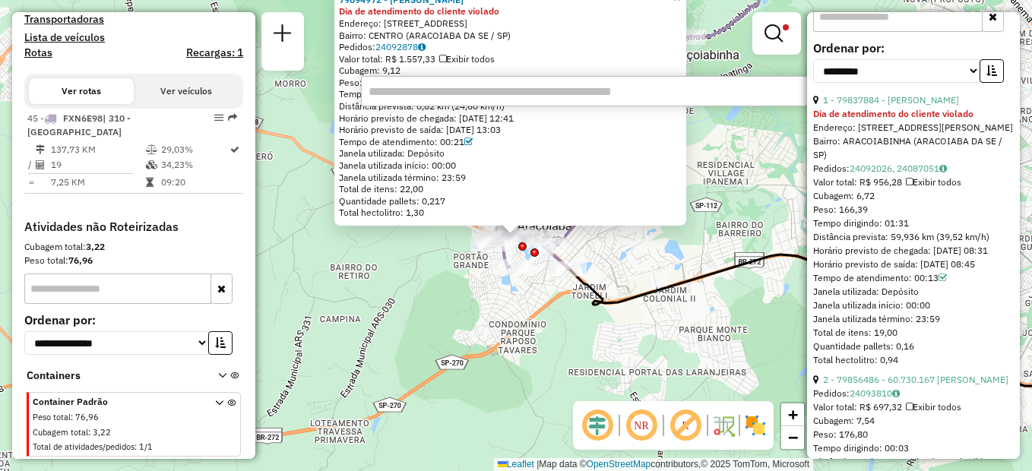
paste input "****"
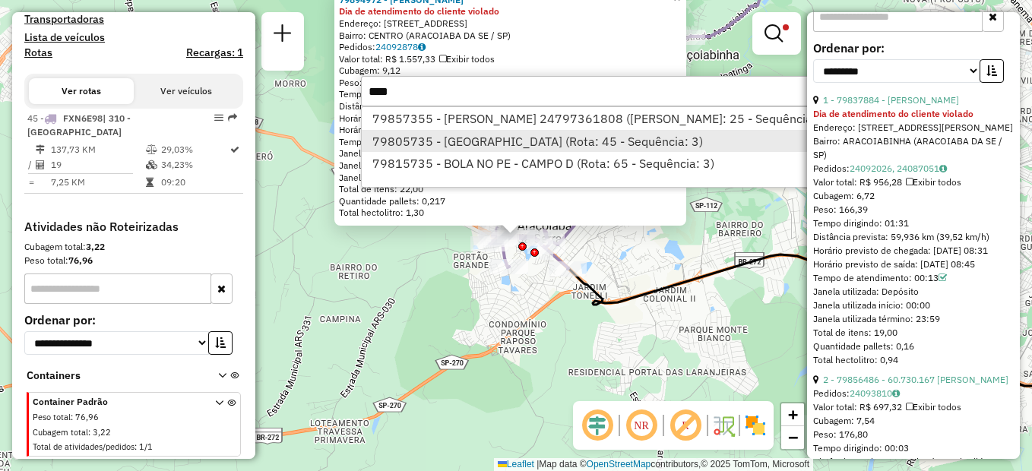
type input "****"
click at [443, 143] on li "79805735 - ROQUE DE JESUS MIRAN (Rota: 45 - Sequência: 3)" at bounding box center [605, 141] width 486 height 23
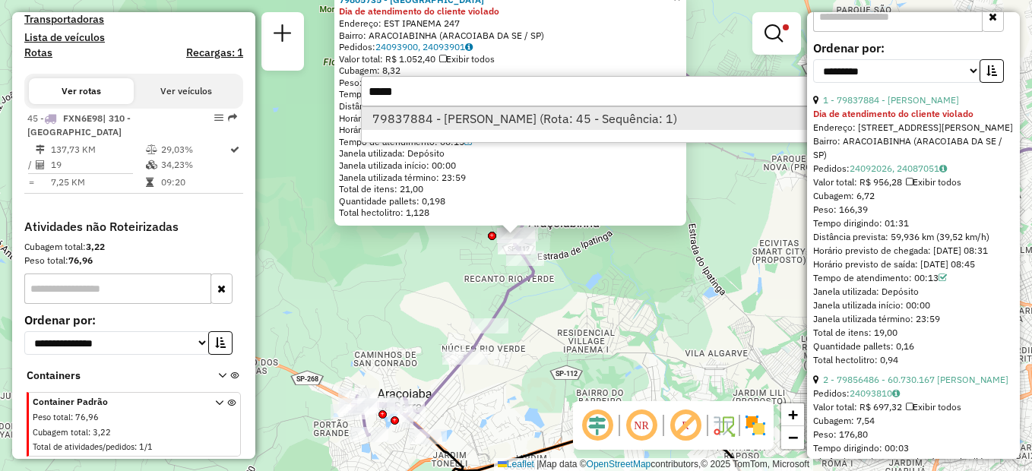
type input "*****"
click at [464, 117] on li "79837884 - ADALBERTO FERREIRA C (Rota: 45 - Sequência: 1)" at bounding box center [589, 118] width 454 height 23
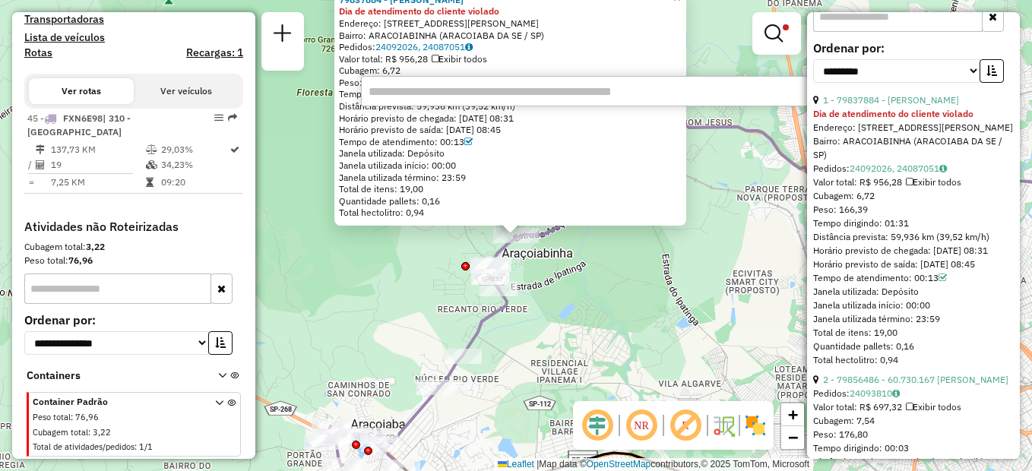
paste input "*****"
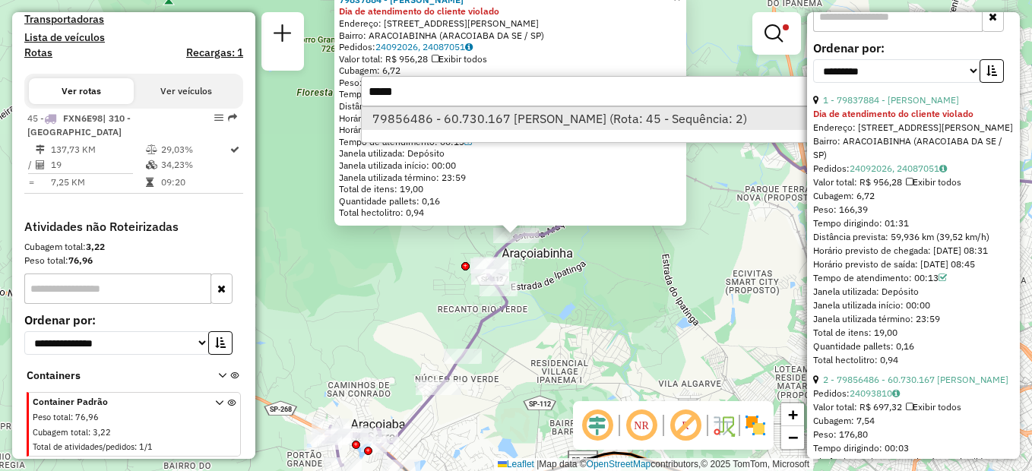
type input "*****"
click at [435, 117] on li "79856486 - 60.730.167 ANA RITA RODRIGUES (Rota: 45 - Sequência: 2)" at bounding box center [589, 118] width 454 height 23
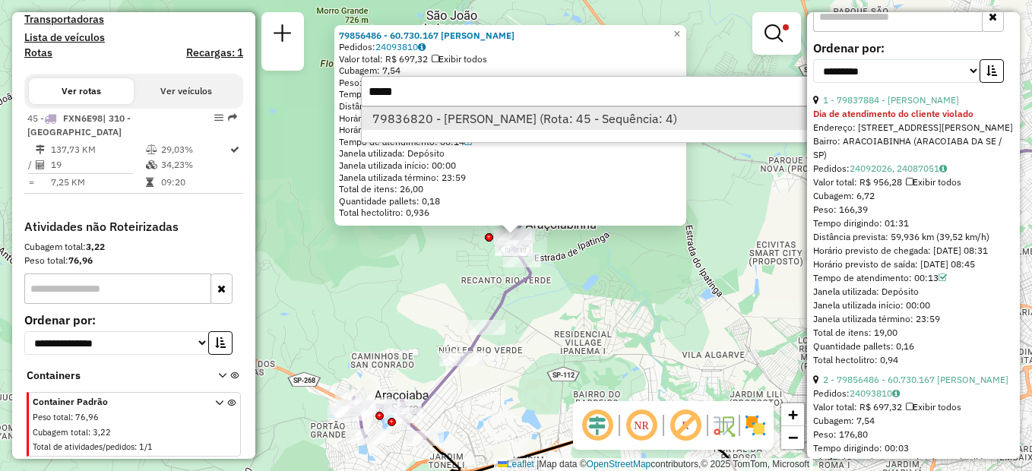
type input "*****"
click at [463, 121] on li "79836820 - MARCIA REGINA MIRAND (Rota: 45 - Sequência: 4)" at bounding box center [589, 118] width 454 height 23
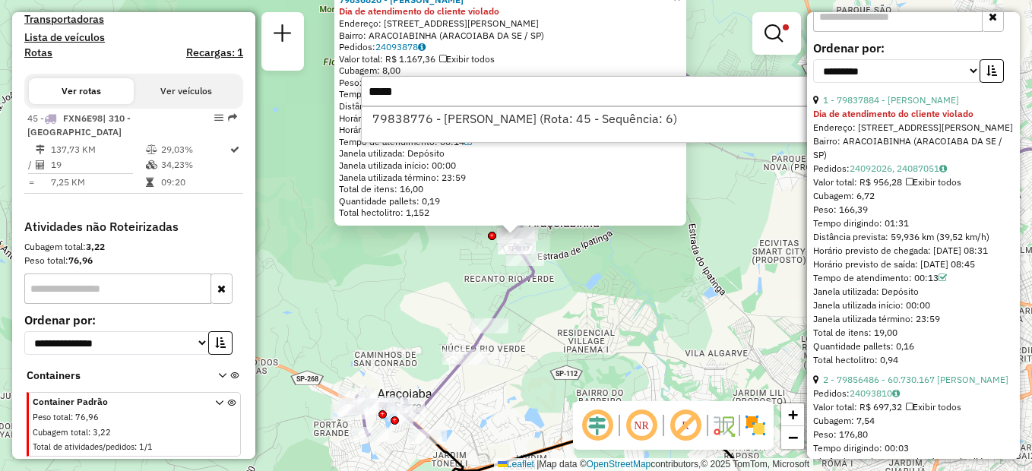
type input "*****"
click at [470, 131] on div "79838776 - ISABELE MARIA DOS SA (Rota: 45 - Sequência: 6)" at bounding box center [589, 124] width 456 height 36
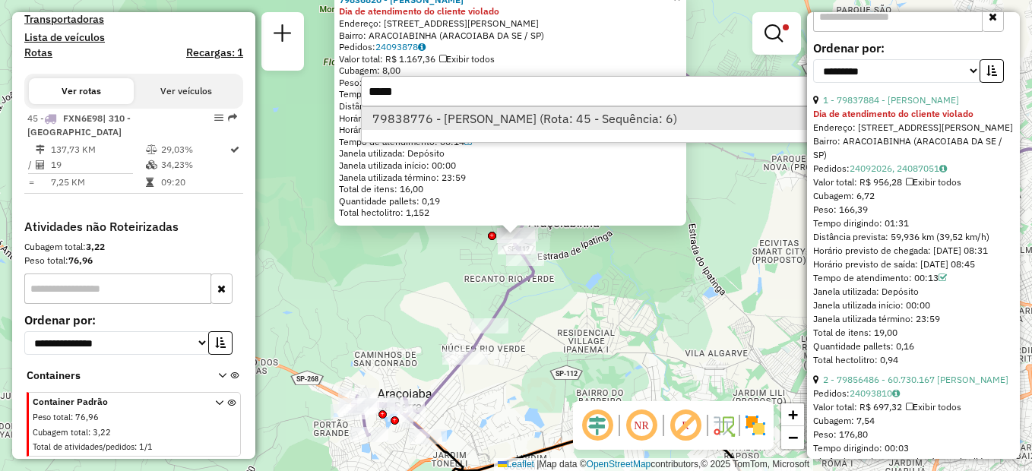
click at [473, 109] on li "79838776 - ISABELE MARIA DOS SA (Rota: 45 - Sequência: 6)" at bounding box center [589, 118] width 454 height 23
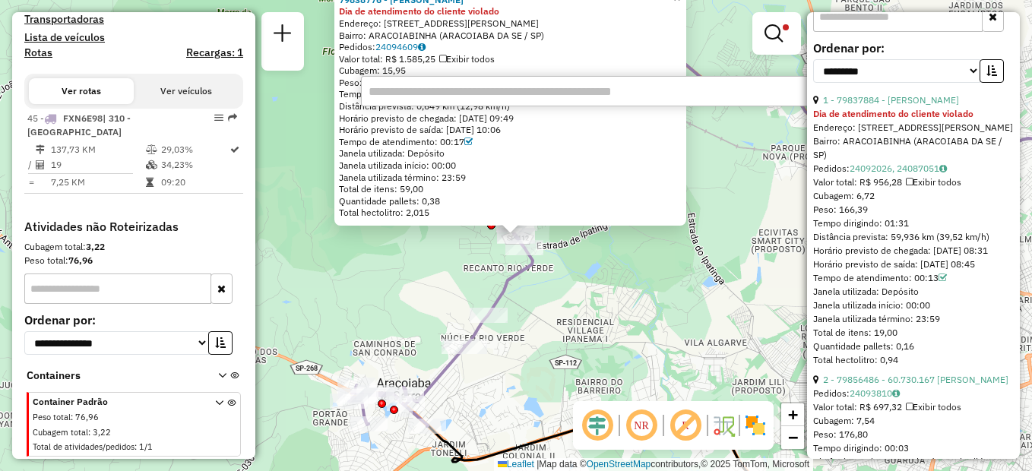
paste input "*****"
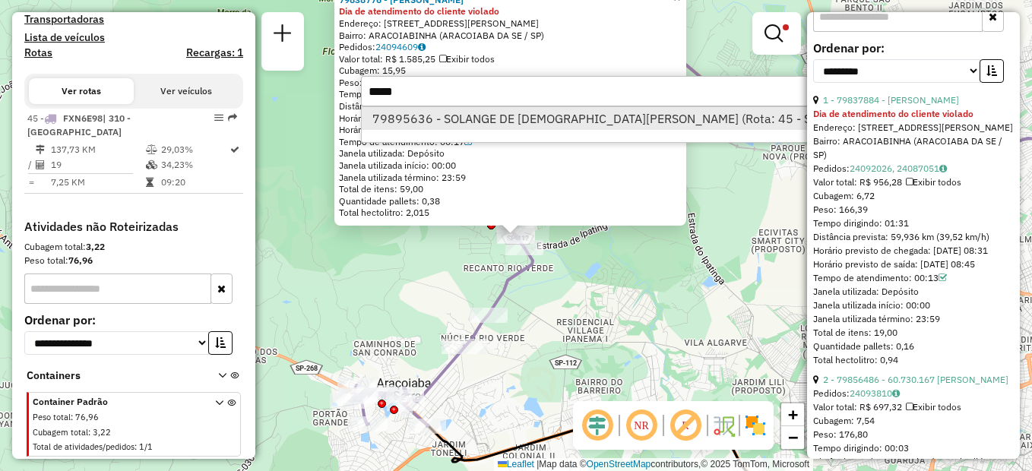
type input "*****"
click at [467, 125] on li "79895636 - SOLANGE DE JESUS MAR (Rota: 45 - Sequência: 5)" at bounding box center [625, 118] width 527 height 23
type input "*****"
click at [456, 119] on li "79845625 - BAR DO GALVAO (Rota: 45 - Sequência: 7)" at bounding box center [589, 118] width 454 height 23
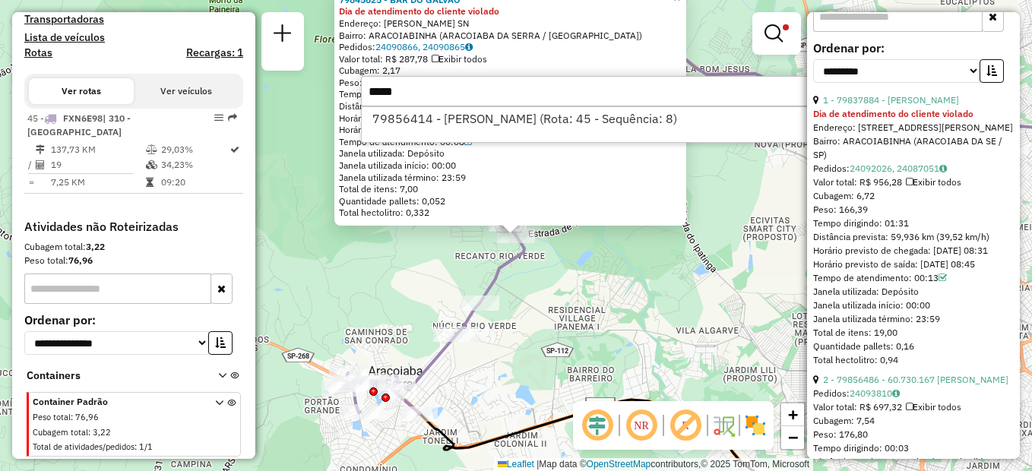
type input "*****"
click at [452, 112] on li "79856414 - MURILO FOGACA (Rota: 45 - Sequência: 8)" at bounding box center [589, 118] width 454 height 23
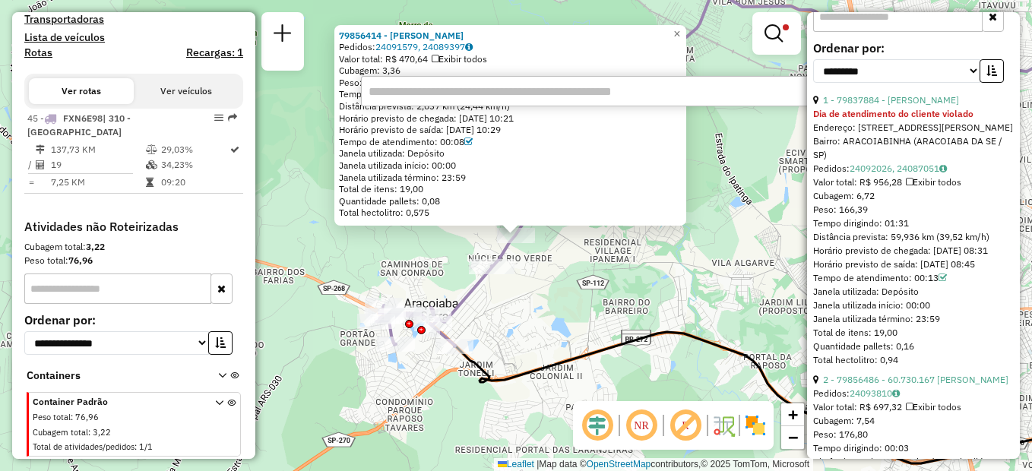
paste input "*****"
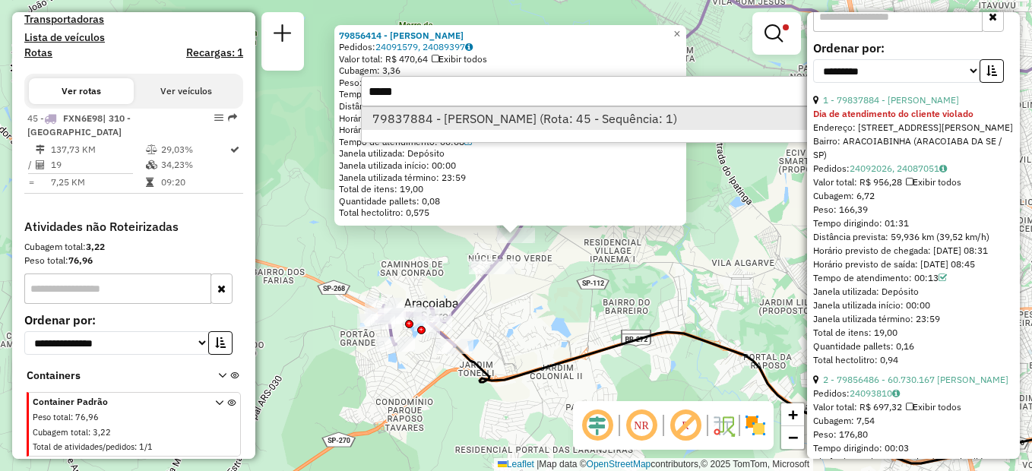
type input "*****"
click at [457, 115] on li "79837884 - ADALBERTO FERREIRA C (Rota: 45 - Sequência: 1)" at bounding box center [589, 118] width 454 height 23
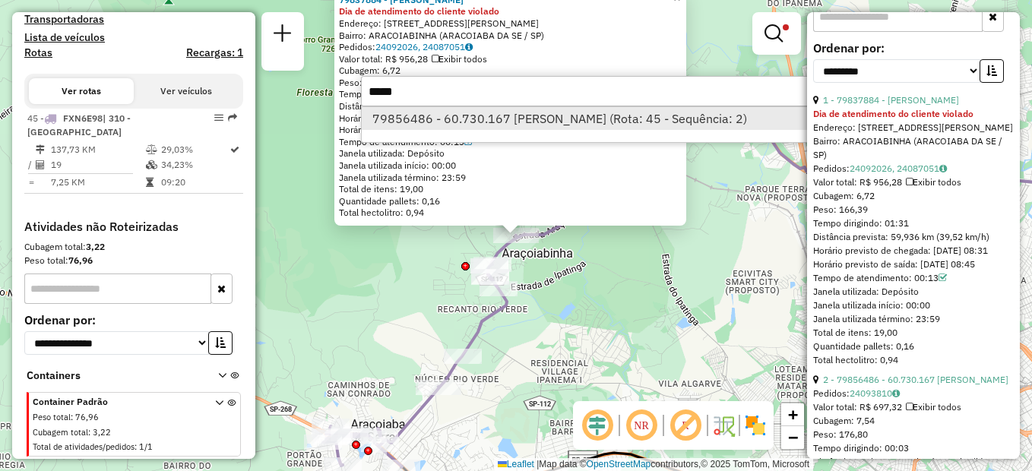
type input "*****"
click at [483, 124] on li "79856486 - 60.730.167 ANA RITA RODRIGUES (Rota: 45 - Sequência: 2)" at bounding box center [589, 118] width 454 height 23
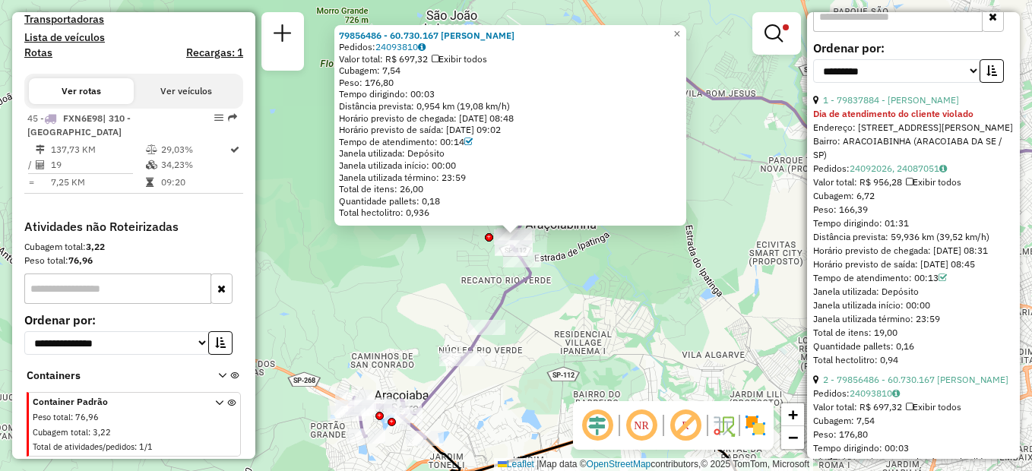
drag, startPoint x: 909, startPoint y: 264, endPoint x: 788, endPoint y: 266, distance: 120.8
click at [788, 266] on hb-router-mapa "Informações da Sessão 1281605 - 24/09/2025 Criação: 23/09/2025 18:11 Depósito: …" at bounding box center [516, 235] width 1032 height 471
drag, startPoint x: 788, startPoint y: 266, endPoint x: 937, endPoint y: 269, distance: 149.0
click at [937, 230] on div "Tempo dirigindo: 01:31" at bounding box center [913, 224] width 201 height 14
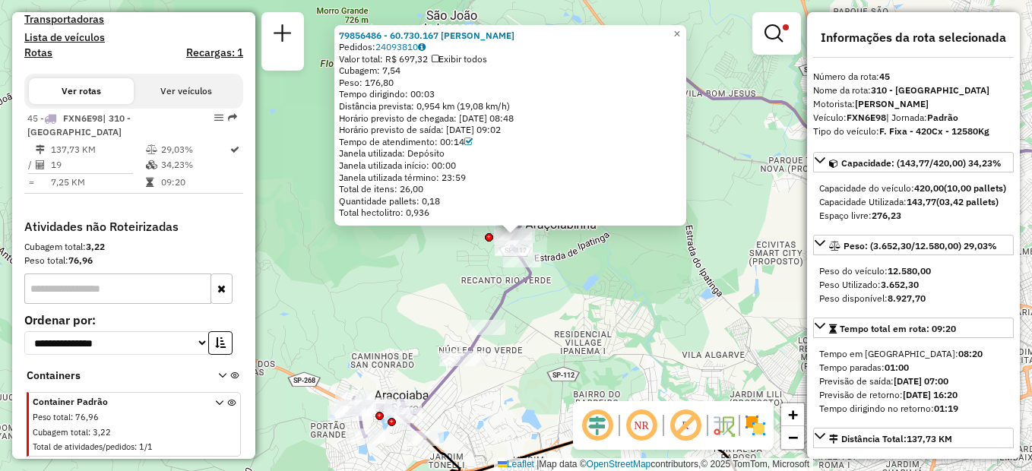
scroll to position [152, 0]
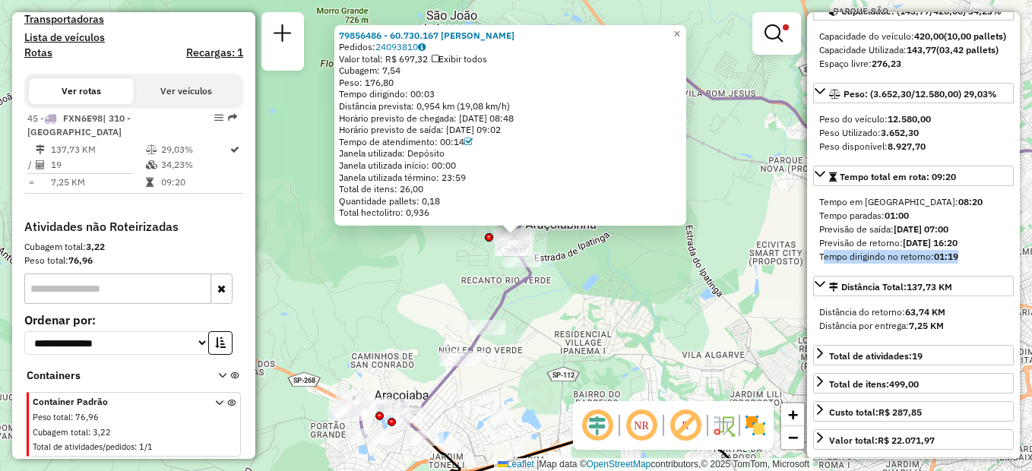
drag, startPoint x: 961, startPoint y: 282, endPoint x: 815, endPoint y: 283, distance: 145.9
click at [815, 270] on div "Tempo em rota: 08:20 Tempo paradas: 01:00 Previsão de saída: 24/09/2025 07:00 P…" at bounding box center [913, 229] width 201 height 81
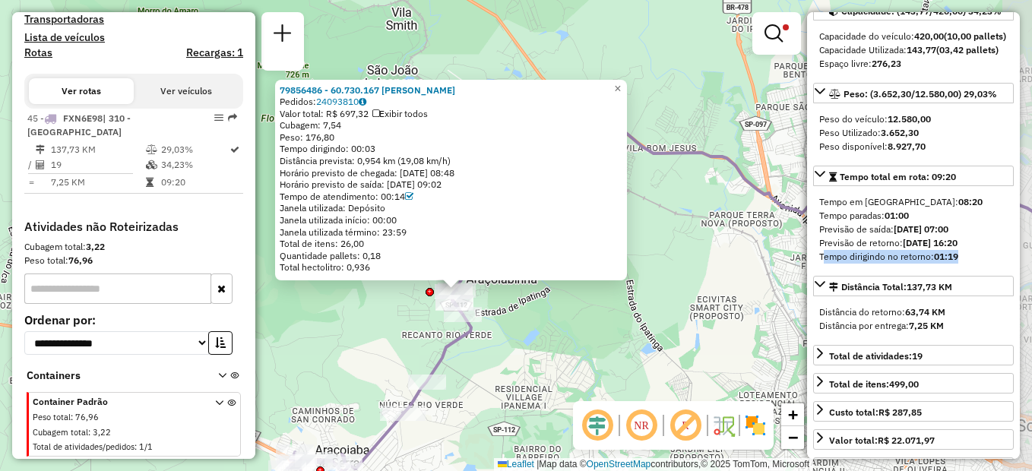
drag, startPoint x: 594, startPoint y: 294, endPoint x: 535, endPoint y: 349, distance: 80.7
click at [535, 349] on div "79856486 - 60.730.167 ANA RITA RODRIGUES Pedidos: 24093810 Valor total: R$ 697,…" at bounding box center [516, 235] width 1032 height 471
click at [533, 344] on div "79856486 - 60.730.167 ANA RITA RODRIGUES Pedidos: 24093810 Valor total: R$ 697,…" at bounding box center [516, 235] width 1032 height 471
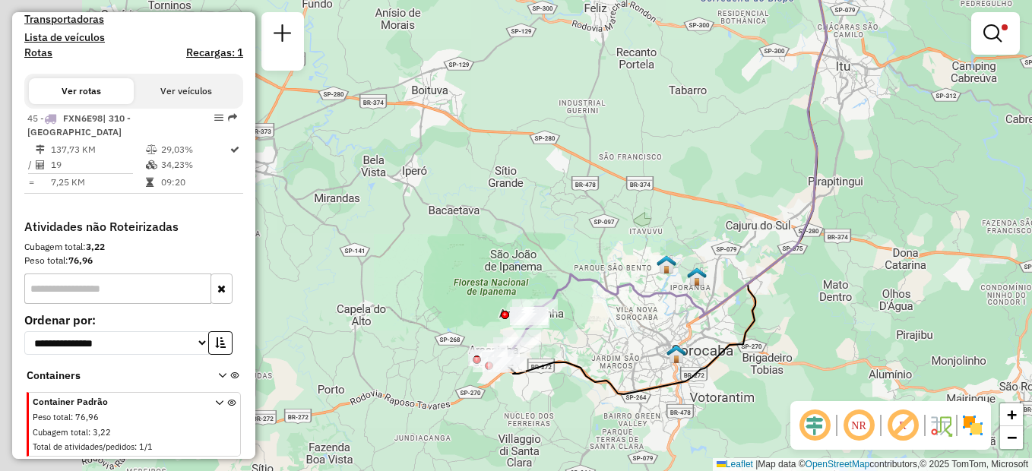
drag, startPoint x: 556, startPoint y: 336, endPoint x: 562, endPoint y: 223, distance: 112.6
click at [562, 223] on div "Limpar filtros Janela de atendimento Grade de atendimento Capacidade Transporta…" at bounding box center [516, 235] width 1032 height 471
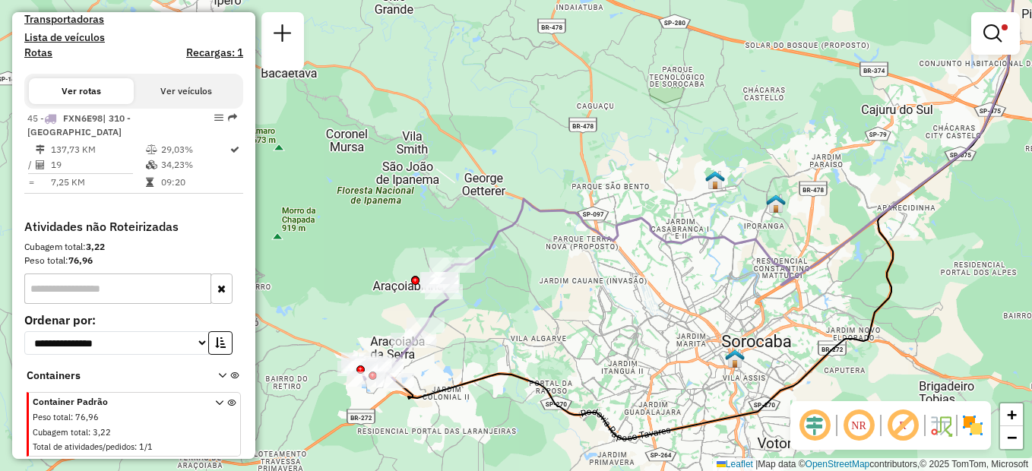
drag, startPoint x: 622, startPoint y: 261, endPoint x: 557, endPoint y: 270, distance: 65.2
click at [557, 270] on div "Limpar filtros Janela de atendimento Grade de atendimento Capacidade Transporta…" at bounding box center [516, 235] width 1032 height 471
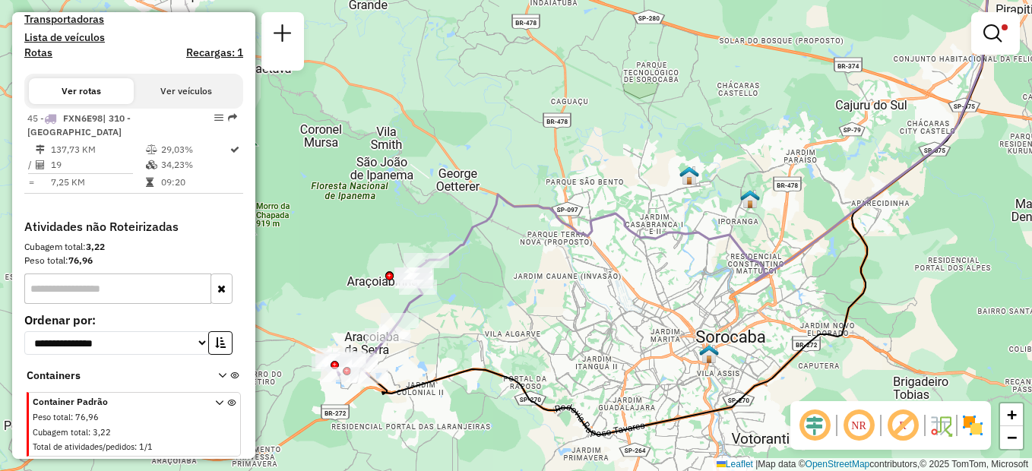
drag, startPoint x: 877, startPoint y: 236, endPoint x: 851, endPoint y: 230, distance: 26.4
click at [851, 230] on icon at bounding box center [680, 191] width 622 height 486
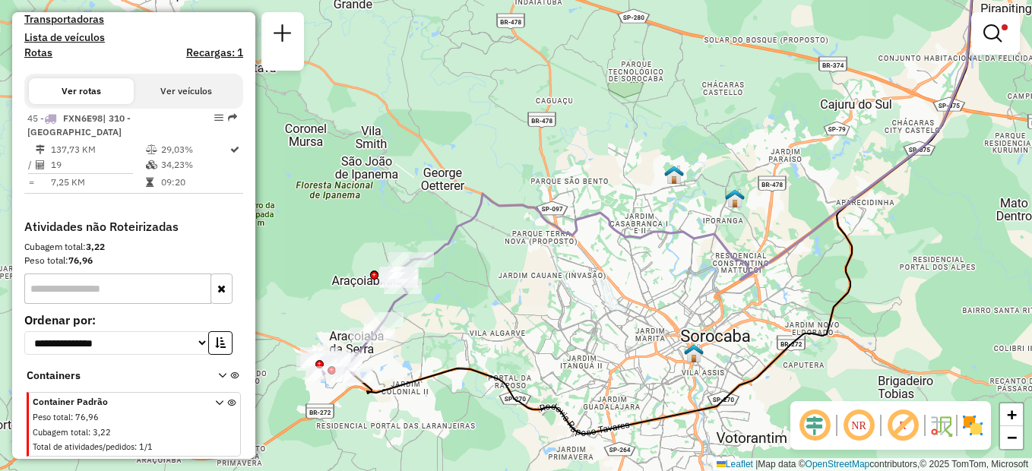
drag, startPoint x: 657, startPoint y: 193, endPoint x: 646, endPoint y: 193, distance: 10.6
click at [646, 193] on div "Limpar filtros Janela de atendimento Grade de atendimento Capacidade Transporta…" at bounding box center [516, 235] width 1032 height 471
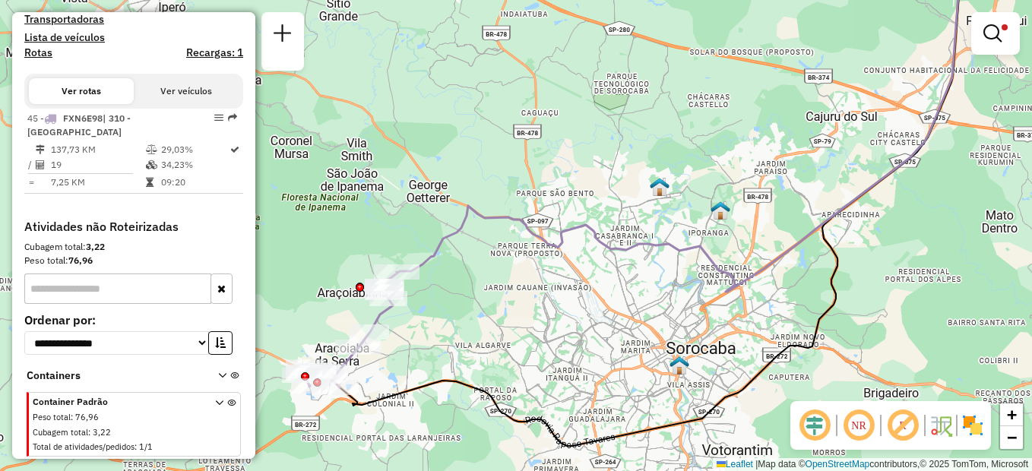
drag, startPoint x: 501, startPoint y: 169, endPoint x: 486, endPoint y: 181, distance: 18.9
click at [486, 181] on div "Limpar filtros Janela de atendimento Grade de atendimento Capacidade Transporta…" at bounding box center [516, 235] width 1032 height 471
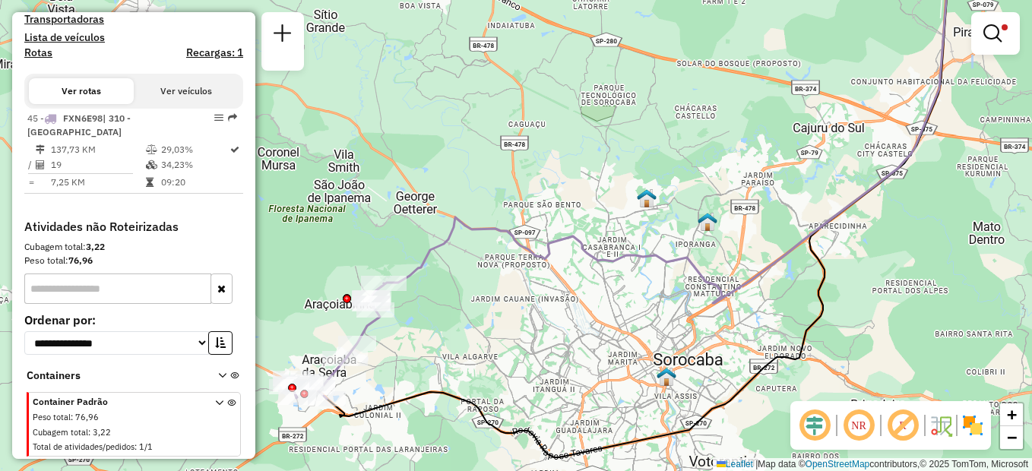
drag, startPoint x: 701, startPoint y: 144, endPoint x: 695, endPoint y: 150, distance: 8.1
click at [695, 150] on div "Limpar filtros Janela de atendimento Grade de atendimento Capacidade Transporta…" at bounding box center [516, 235] width 1032 height 471
click at [422, 255] on icon at bounding box center [665, 128] width 564 height 351
select select "**********"
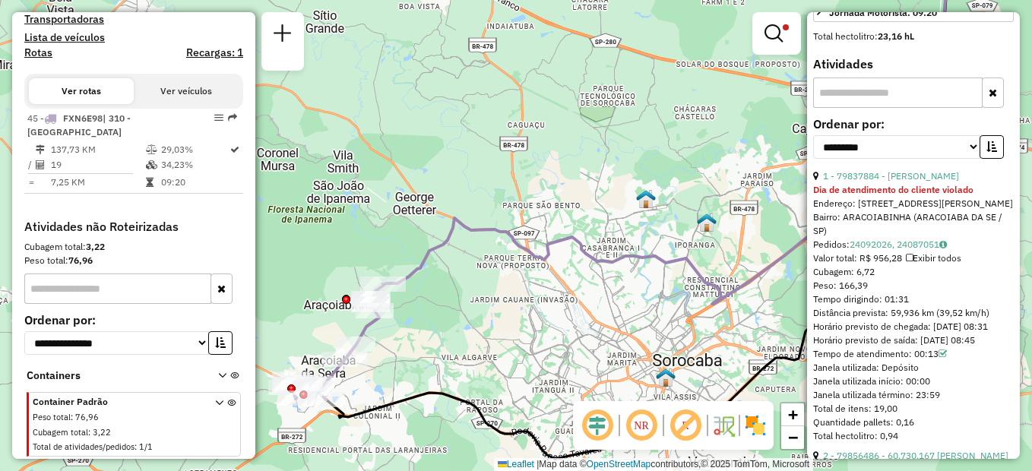
scroll to position [684, 0]
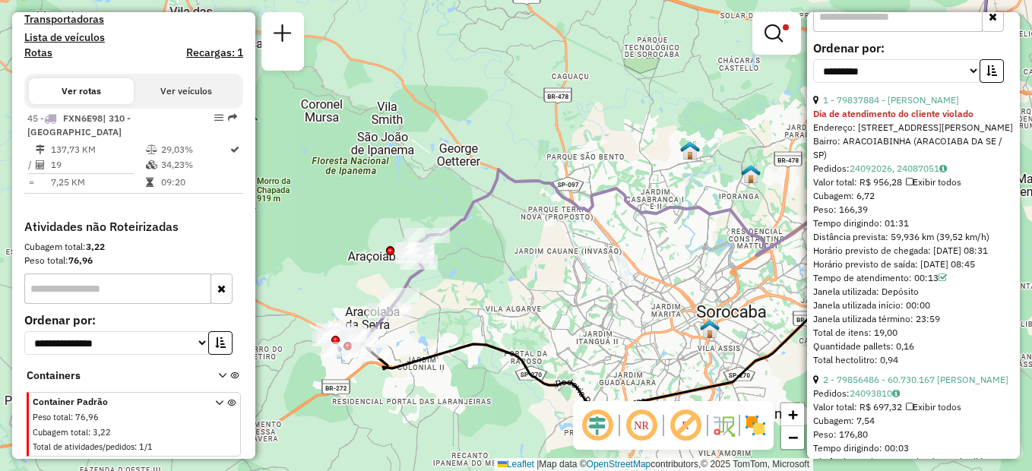
drag, startPoint x: 413, startPoint y: 258, endPoint x: 455, endPoint y: 211, distance: 63.5
click at [455, 211] on div "Limpar filtros Janela de atendimento Grade de atendimento Capacidade Transporta…" at bounding box center [516, 235] width 1032 height 471
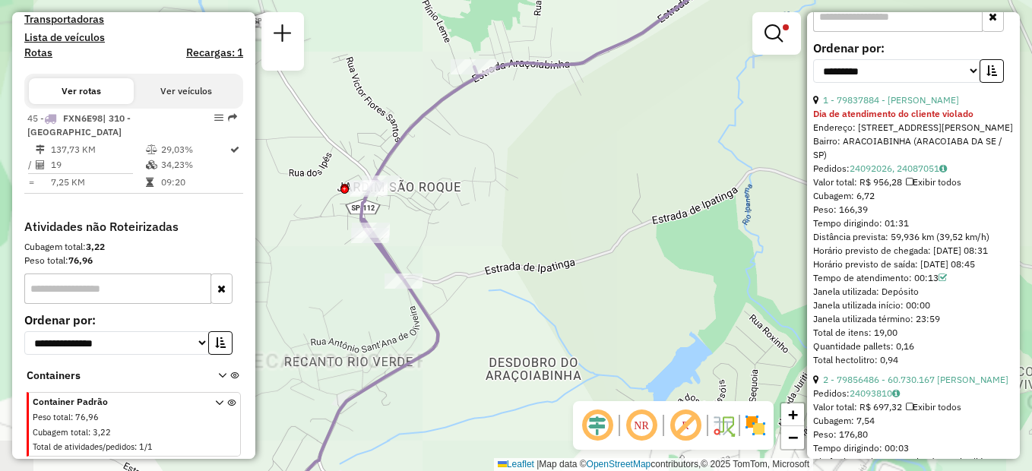
drag, startPoint x: 398, startPoint y: 219, endPoint x: 486, endPoint y: 237, distance: 89.3
click at [486, 237] on div "Limpar filtros Janela de atendimento Grade de atendimento Capacidade Transporta…" at bounding box center [516, 235] width 1032 height 471
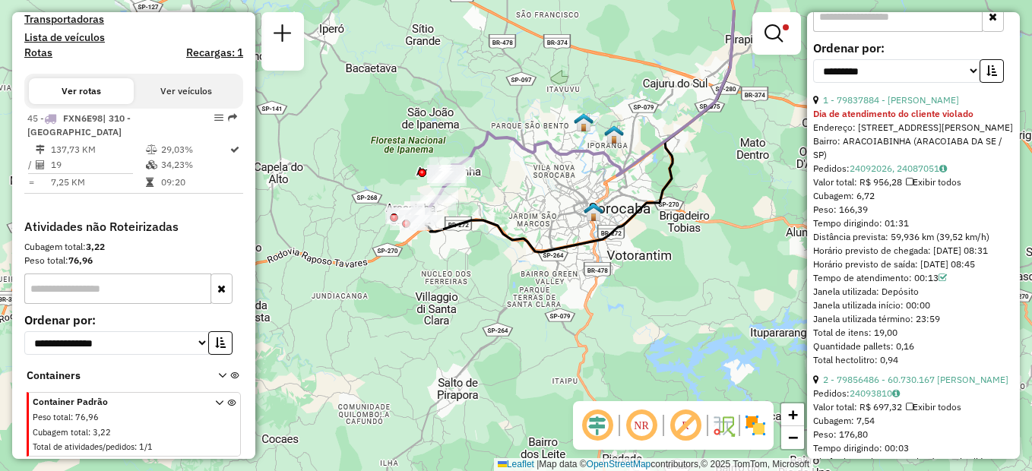
drag, startPoint x: 573, startPoint y: 98, endPoint x: 522, endPoint y: 165, distance: 84.0
click at [527, 162] on icon at bounding box center [593, 93] width 282 height 166
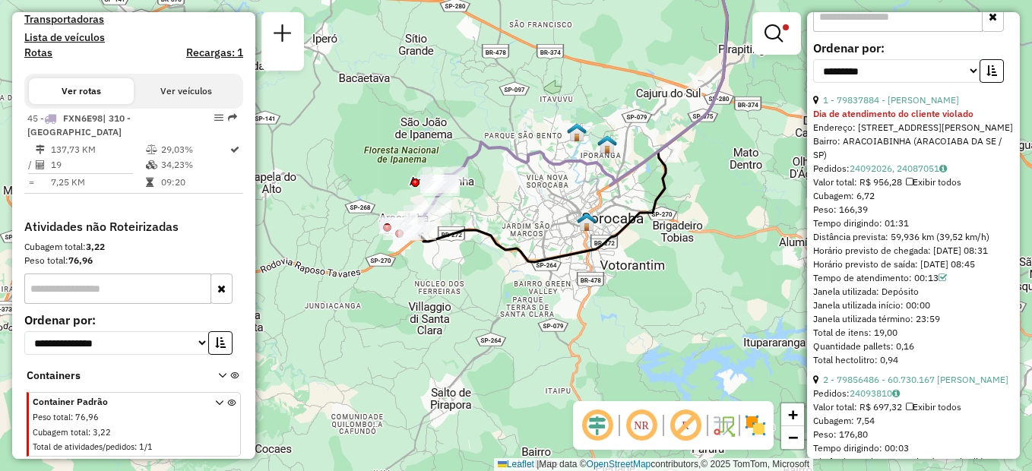
drag, startPoint x: 546, startPoint y: 100, endPoint x: 549, endPoint y: 118, distance: 18.5
click at [549, 118] on div "Limpar filtros Janela de atendimento Grade de atendimento Capacidade Transporta…" at bounding box center [516, 235] width 1032 height 471
